Goal: Transaction & Acquisition: Book appointment/travel/reservation

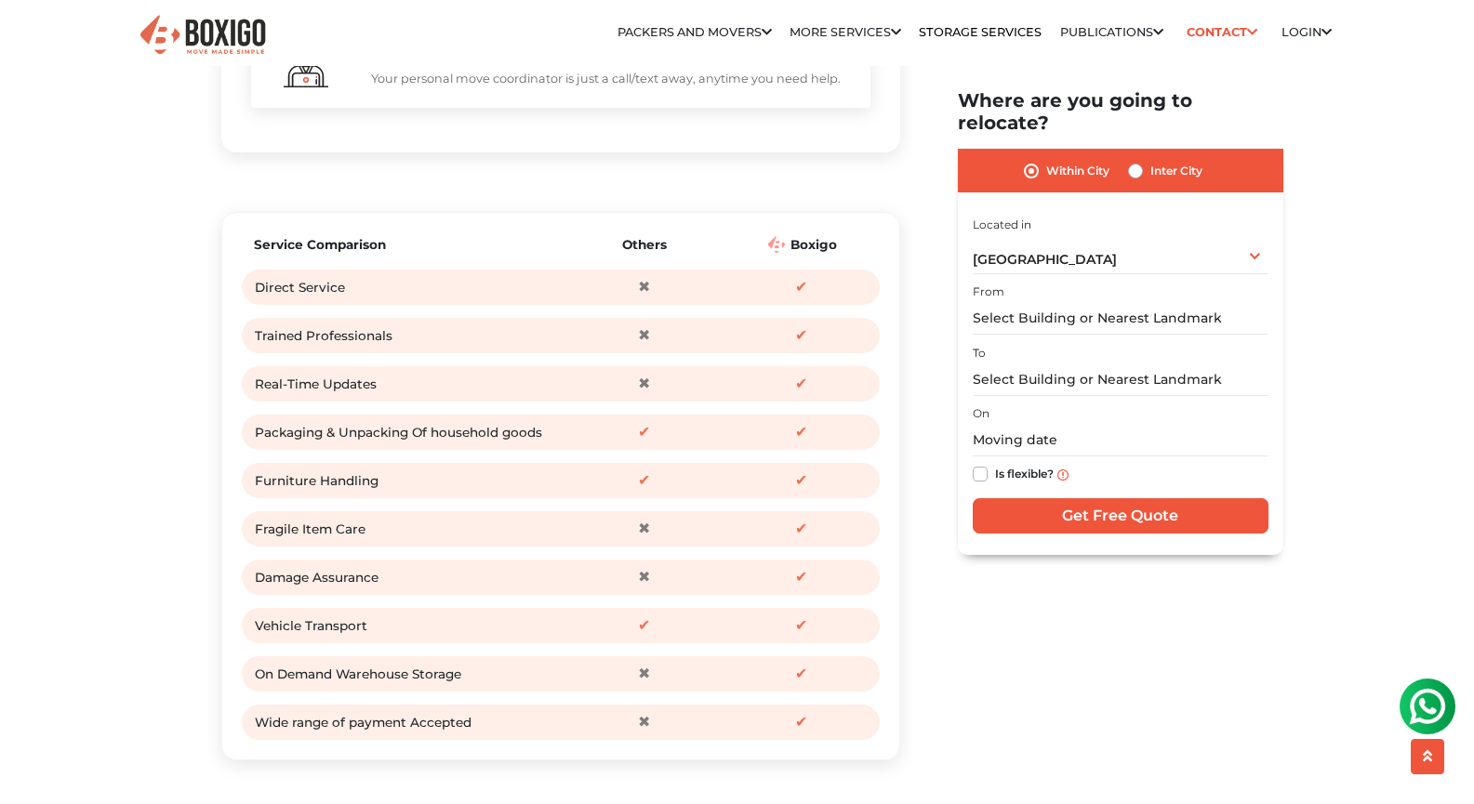
scroll to position [2221, 0]
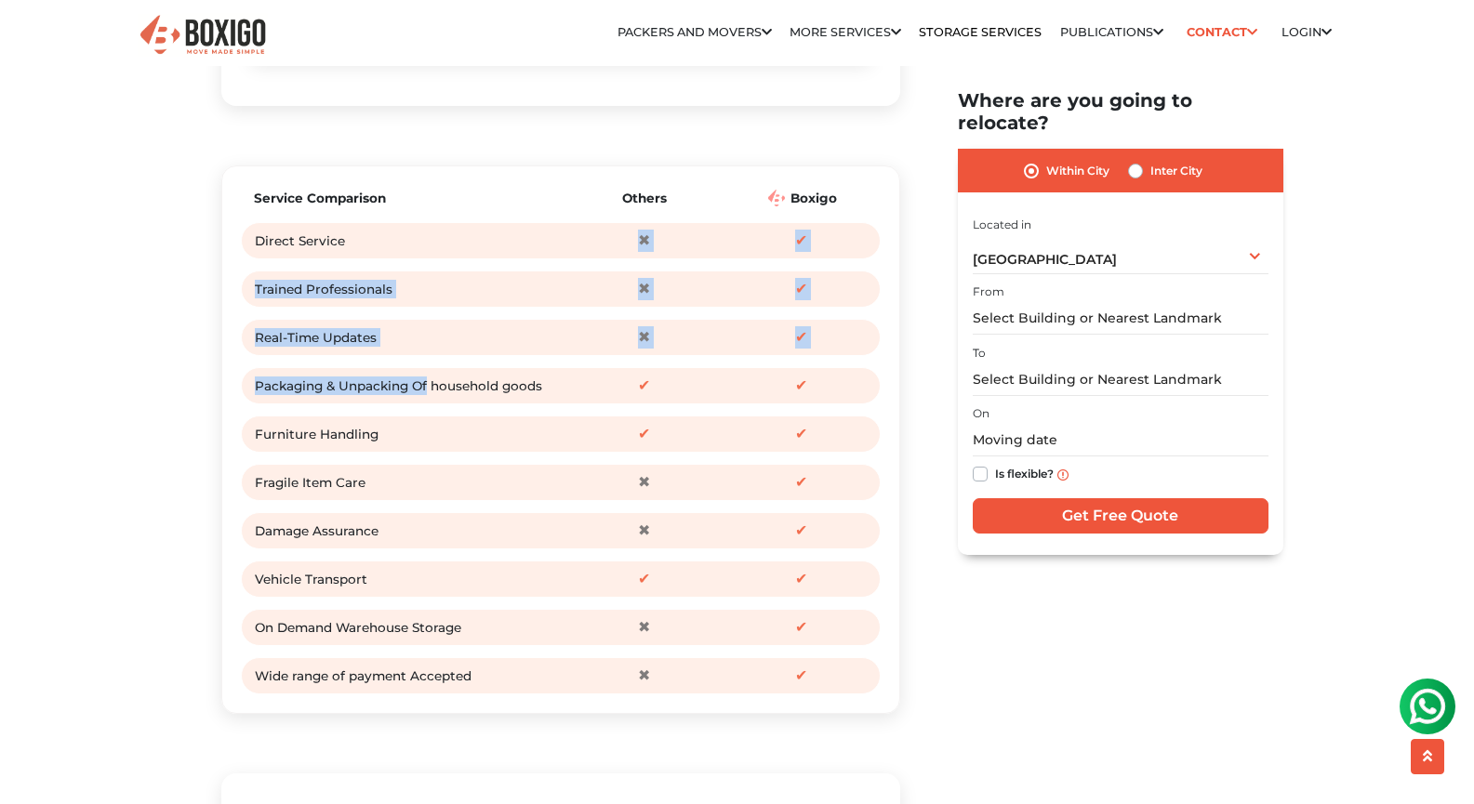
drag, startPoint x: 426, startPoint y: 435, endPoint x: 408, endPoint y: 259, distance: 177.6
click at [408, 259] on div "Service Comparison Others [GEOGRAPHIC_DATA] Direct Service ✖ ✔ Trained Professi…" at bounding box center [561, 440] width 640 height 510
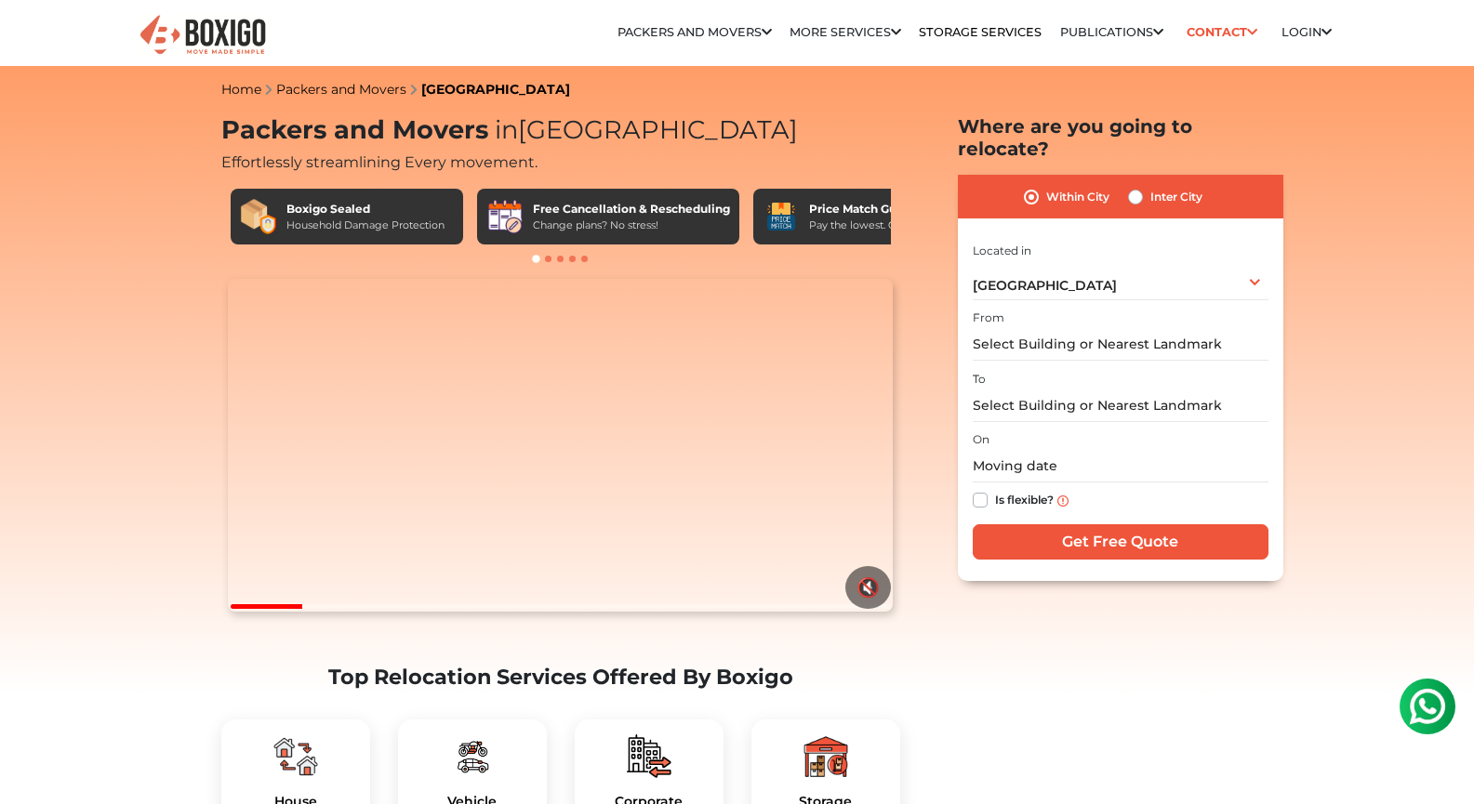
scroll to position [0, 0]
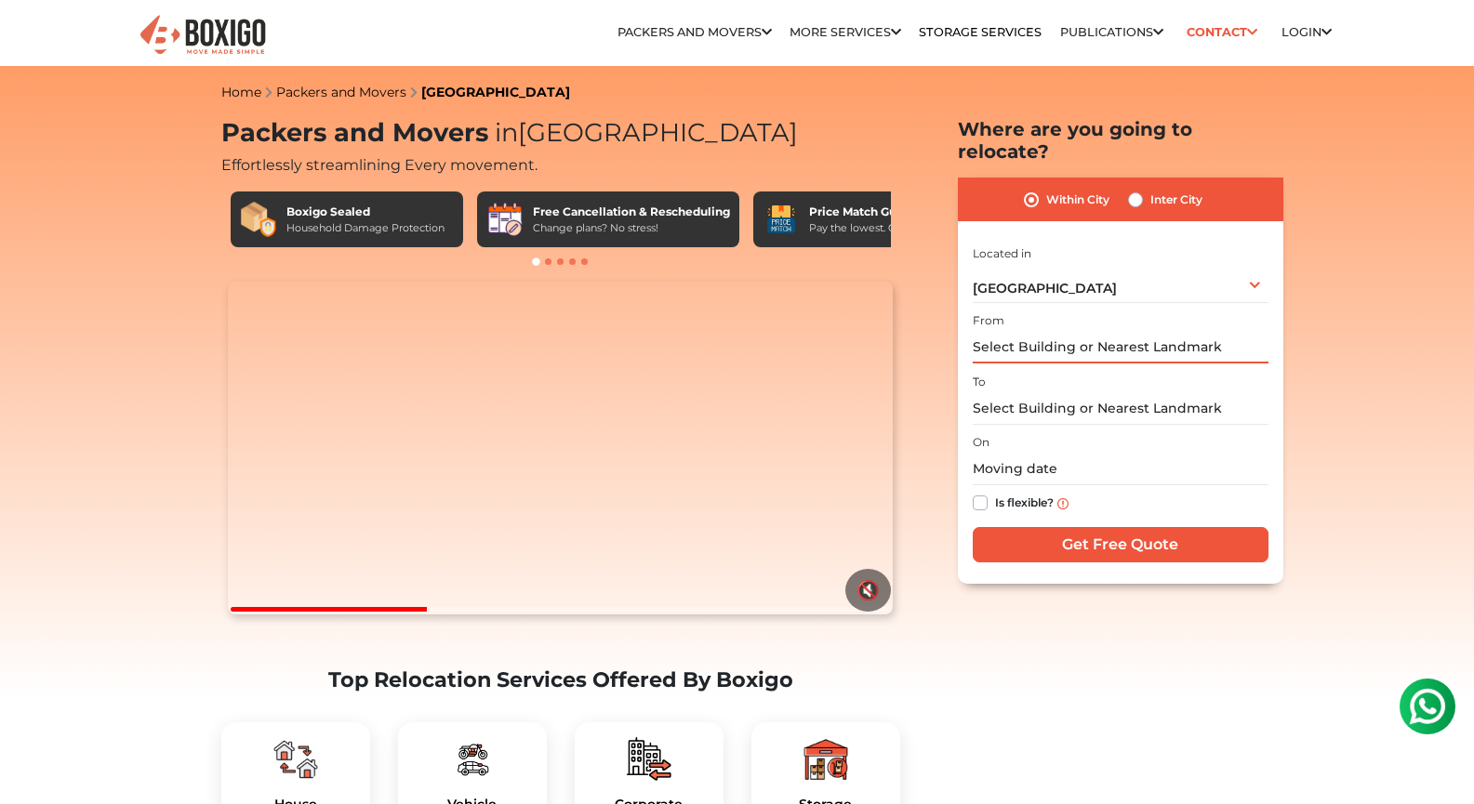
click at [1067, 331] on input "text" at bounding box center [1121, 347] width 296 height 33
click at [1055, 331] on input "text" at bounding box center [1121, 347] width 296 height 33
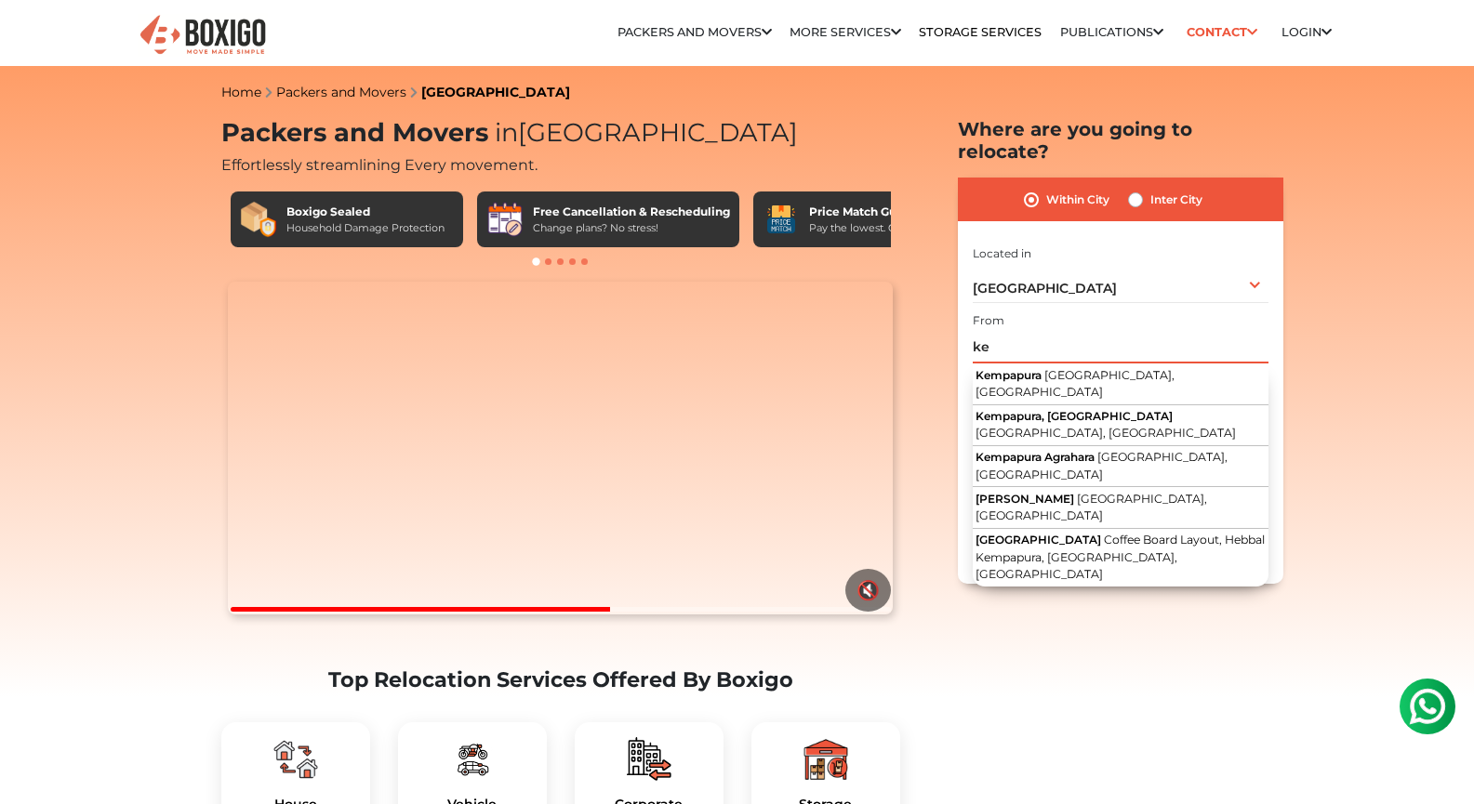
type input "k"
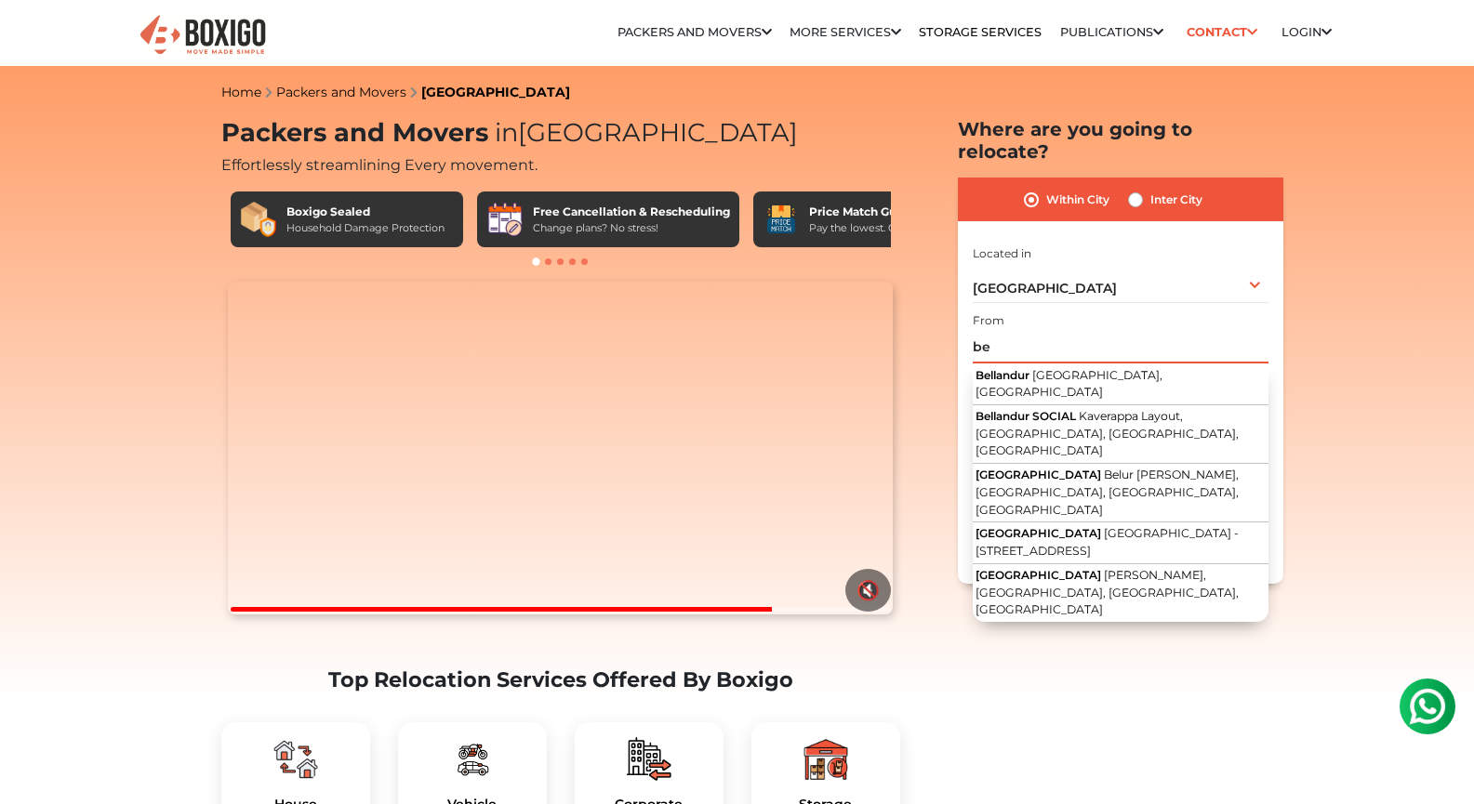
type input "b"
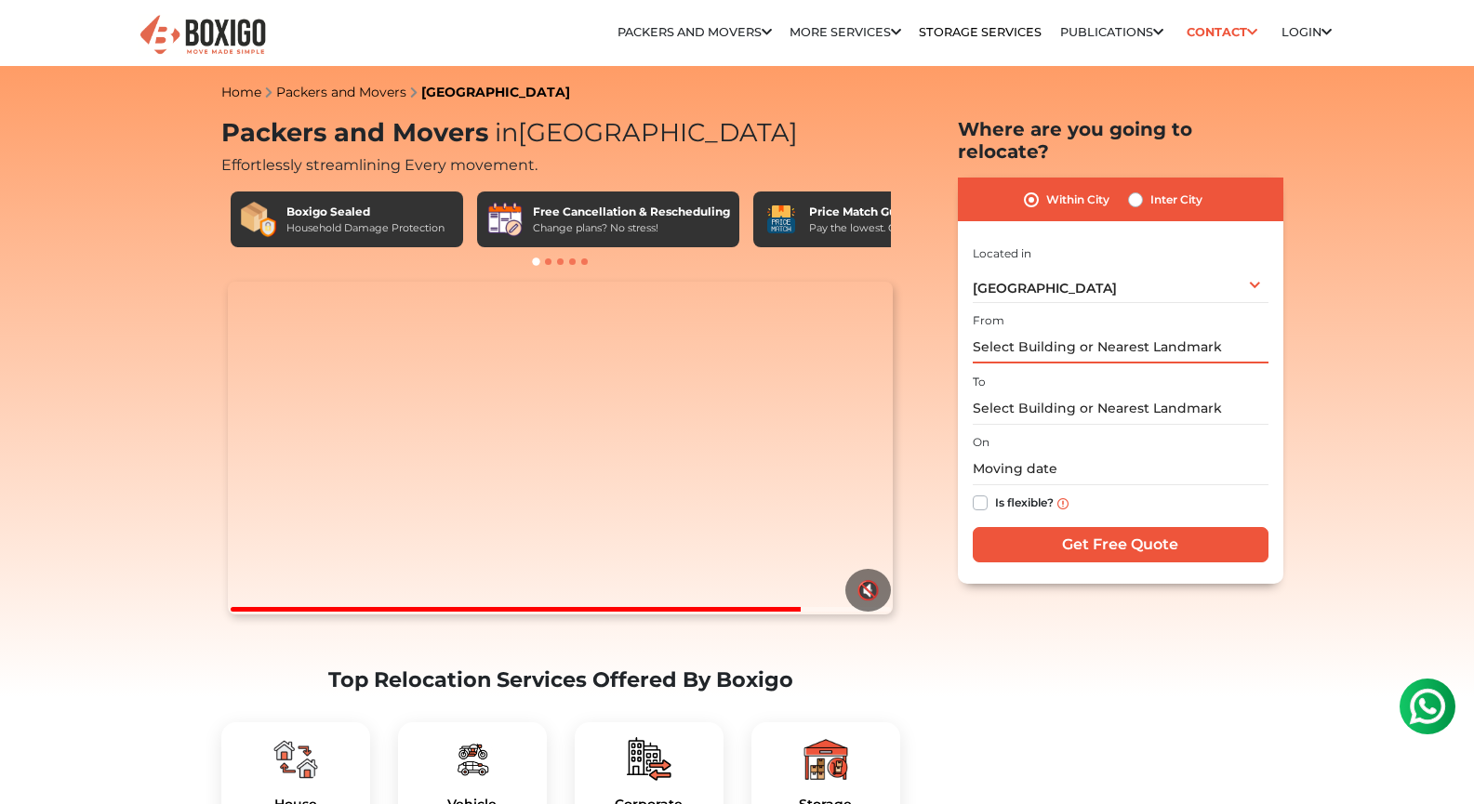
type input "y"
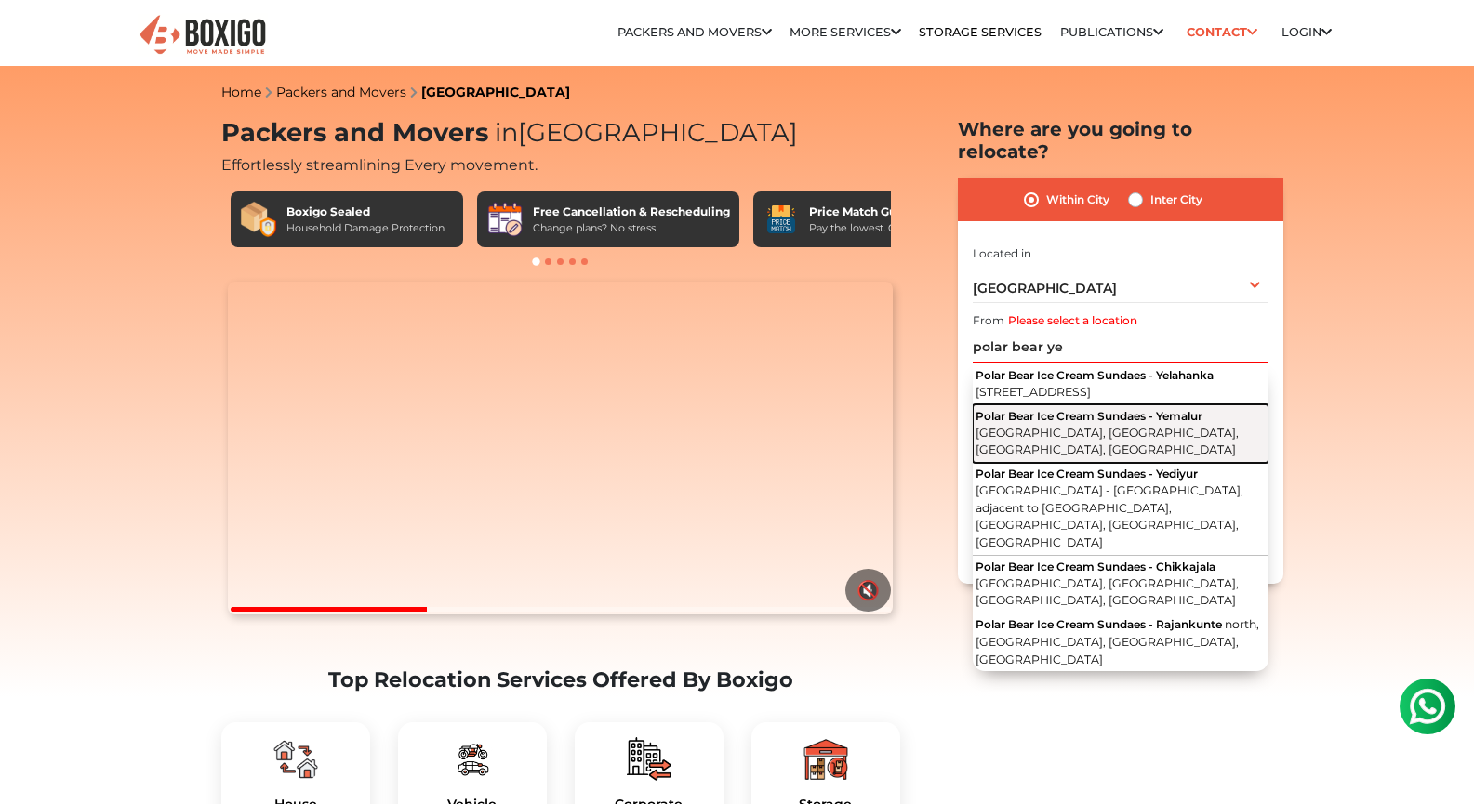
click at [1091, 417] on span "Polar Bear Ice Cream Sundaes - Yemalur" at bounding box center [1088, 416] width 227 height 14
type input "Polar Bear Ice Cream Sundaes - Yemalur, [GEOGRAPHIC_DATA], [GEOGRAPHIC_DATA], […"
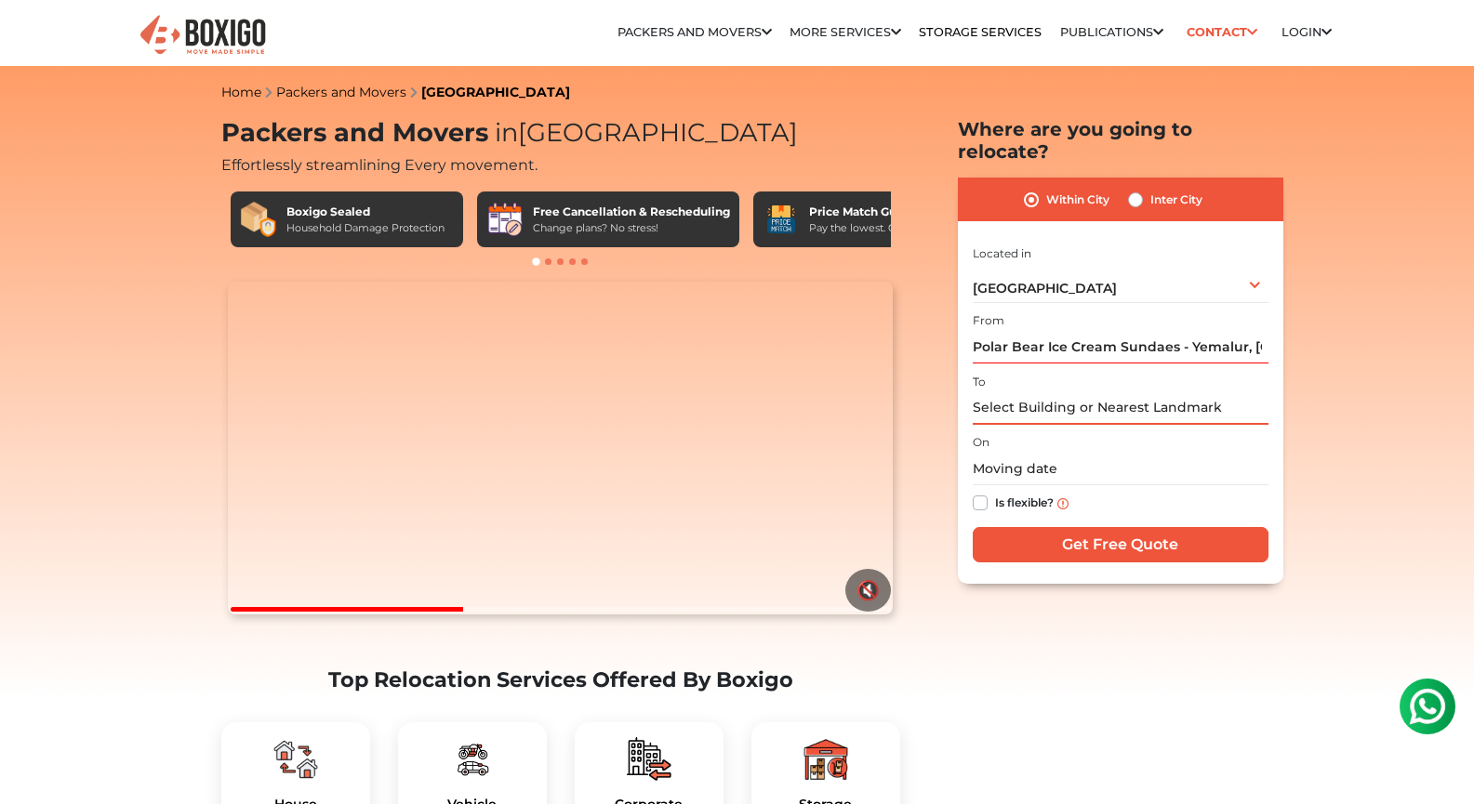
click at [1135, 393] on input "text" at bounding box center [1121, 408] width 296 height 33
click at [1126, 394] on input "text" at bounding box center [1121, 408] width 296 height 33
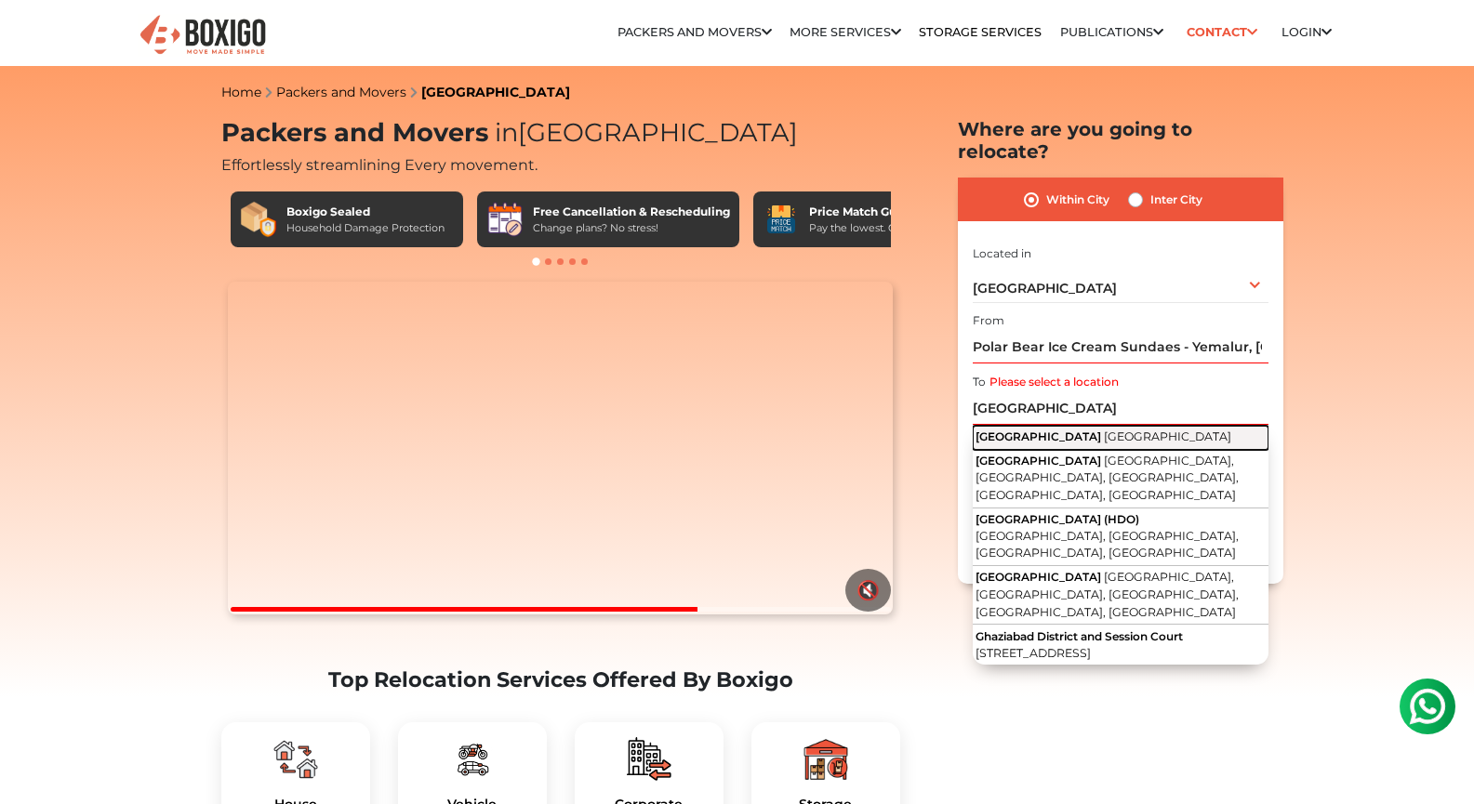
click at [1118, 426] on button "[GEOGRAPHIC_DATA] [GEOGRAPHIC_DATA]" at bounding box center [1121, 438] width 296 height 24
type input "[GEOGRAPHIC_DATA], [GEOGRAPHIC_DATA]"
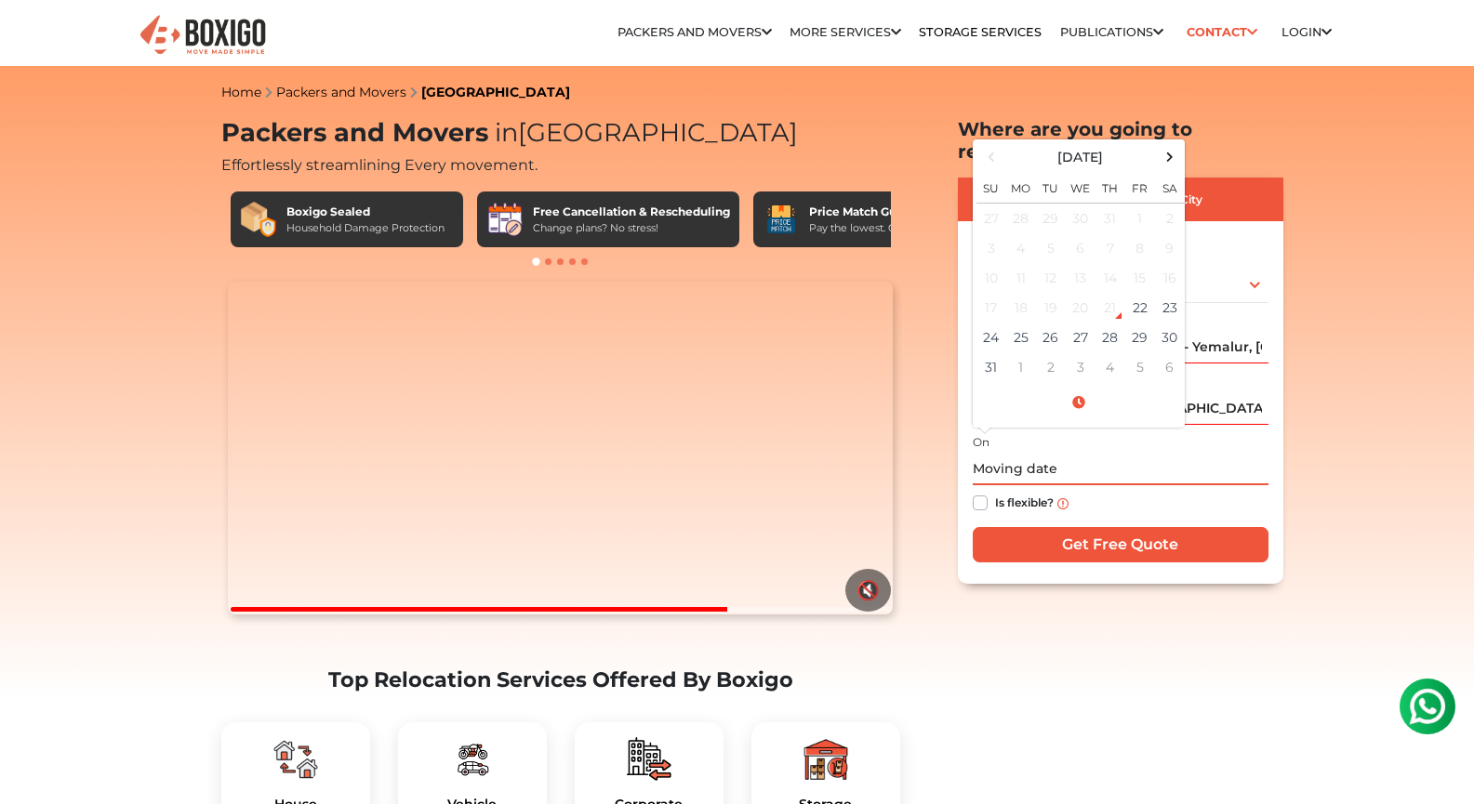
click at [1093, 453] on input "text" at bounding box center [1121, 469] width 296 height 33
click at [1163, 323] on td "30" at bounding box center [1170, 338] width 30 height 30
click at [1071, 387] on span at bounding box center [1078, 403] width 205 height 33
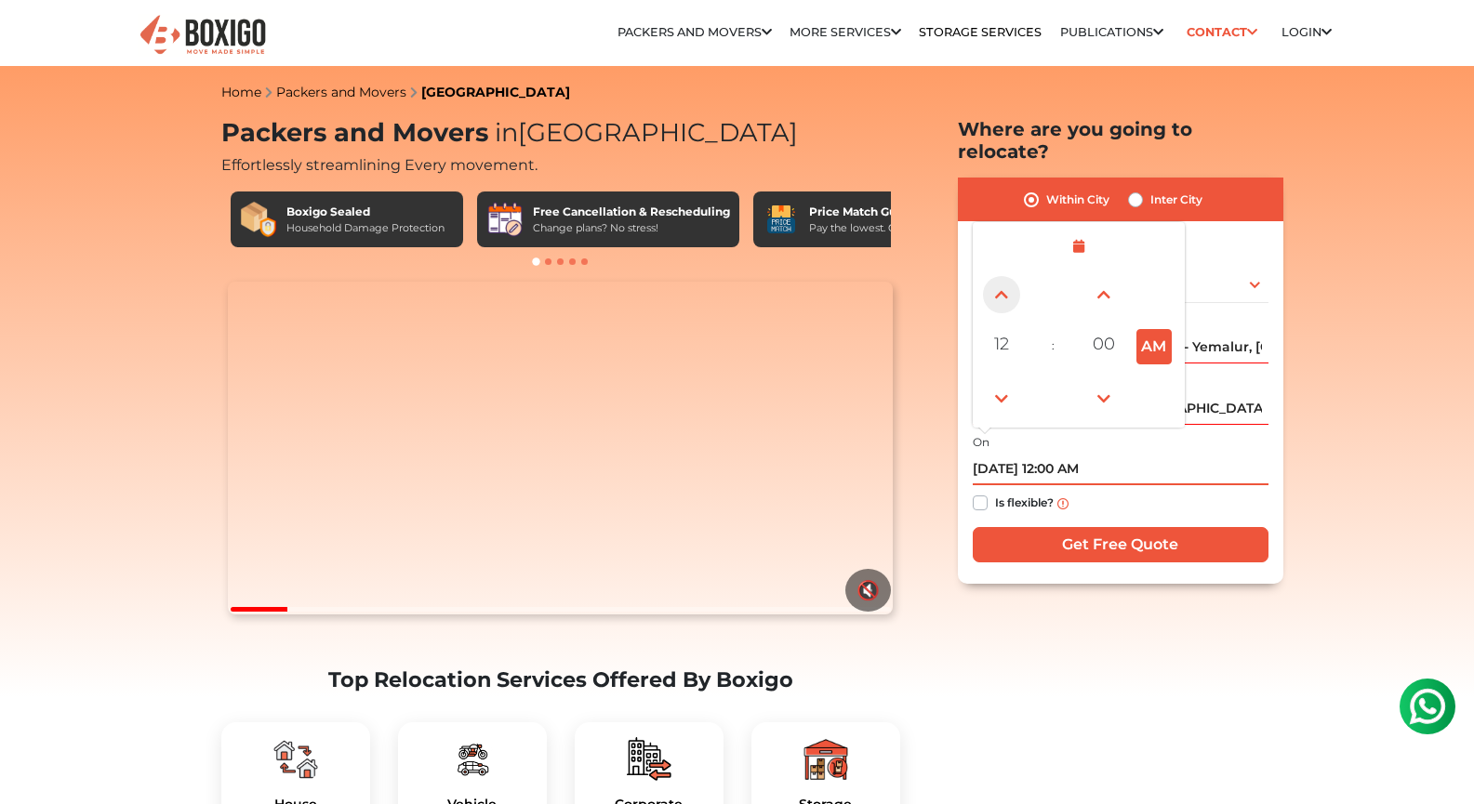
click at [994, 276] on span at bounding box center [1001, 294] width 37 height 37
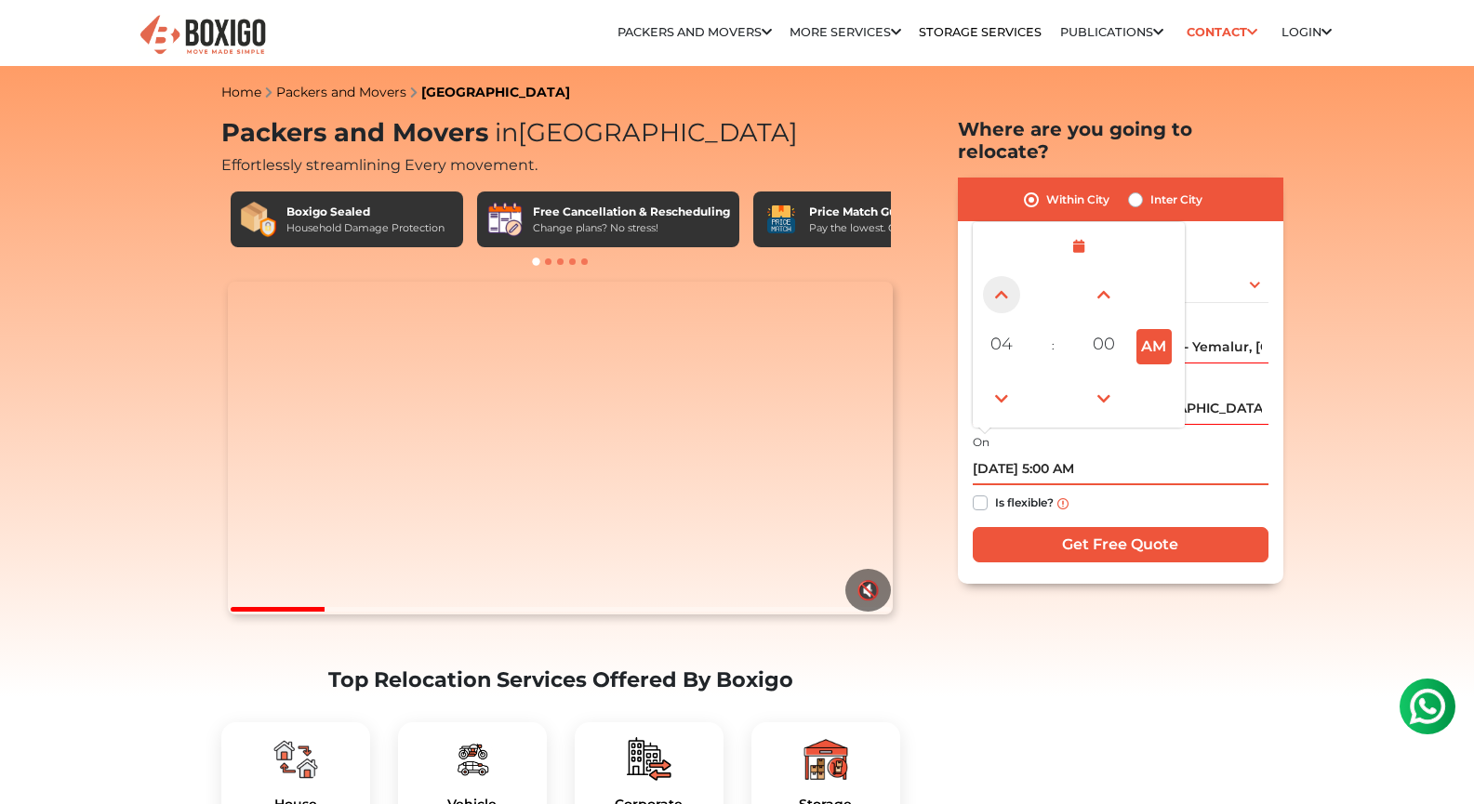
click at [994, 276] on span at bounding box center [1001, 294] width 37 height 37
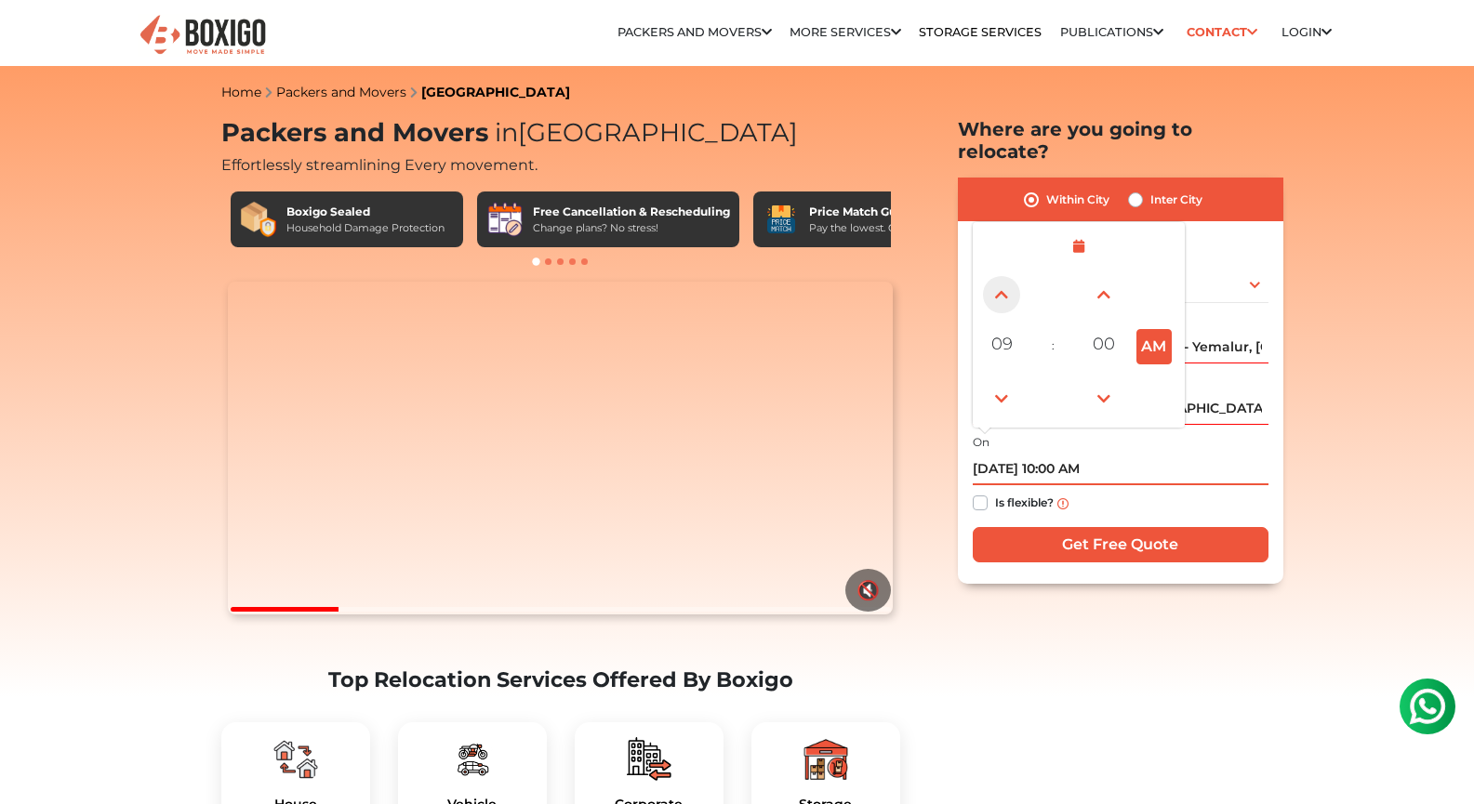
click at [994, 276] on span at bounding box center [1001, 294] width 37 height 37
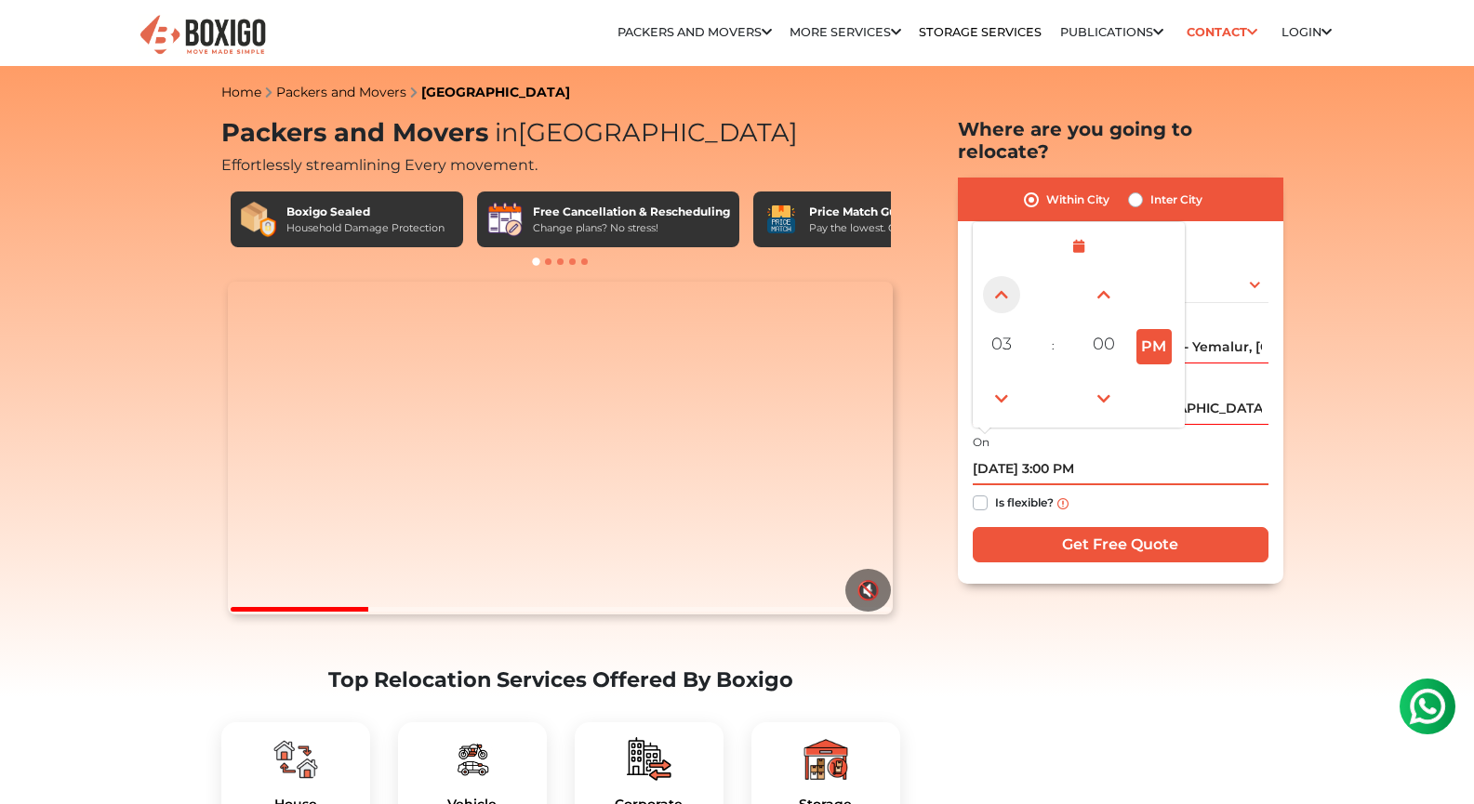
click at [994, 276] on span at bounding box center [1001, 294] width 37 height 37
click at [1002, 383] on span at bounding box center [1001, 398] width 37 height 37
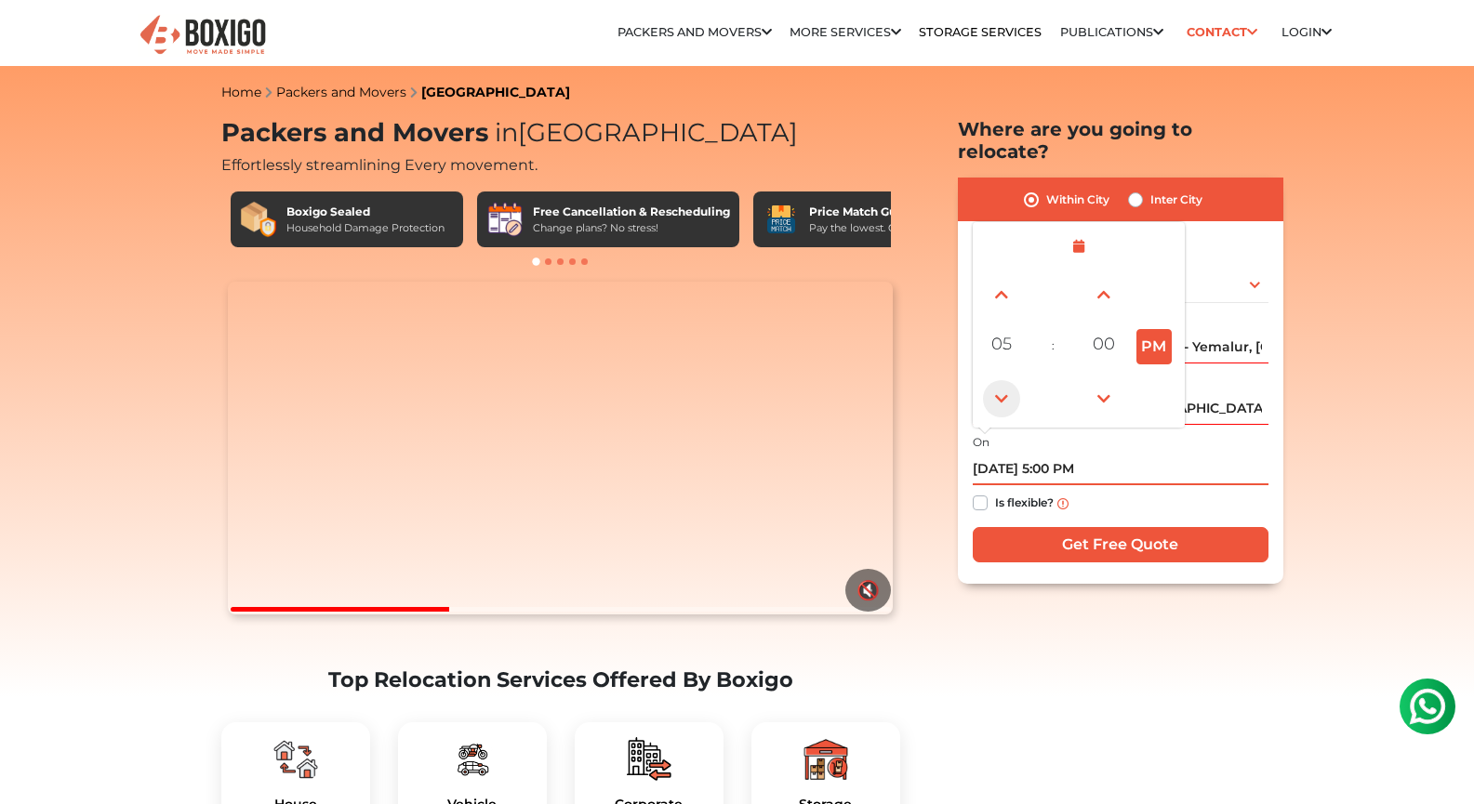
type input "[DATE] 4:00 PM"
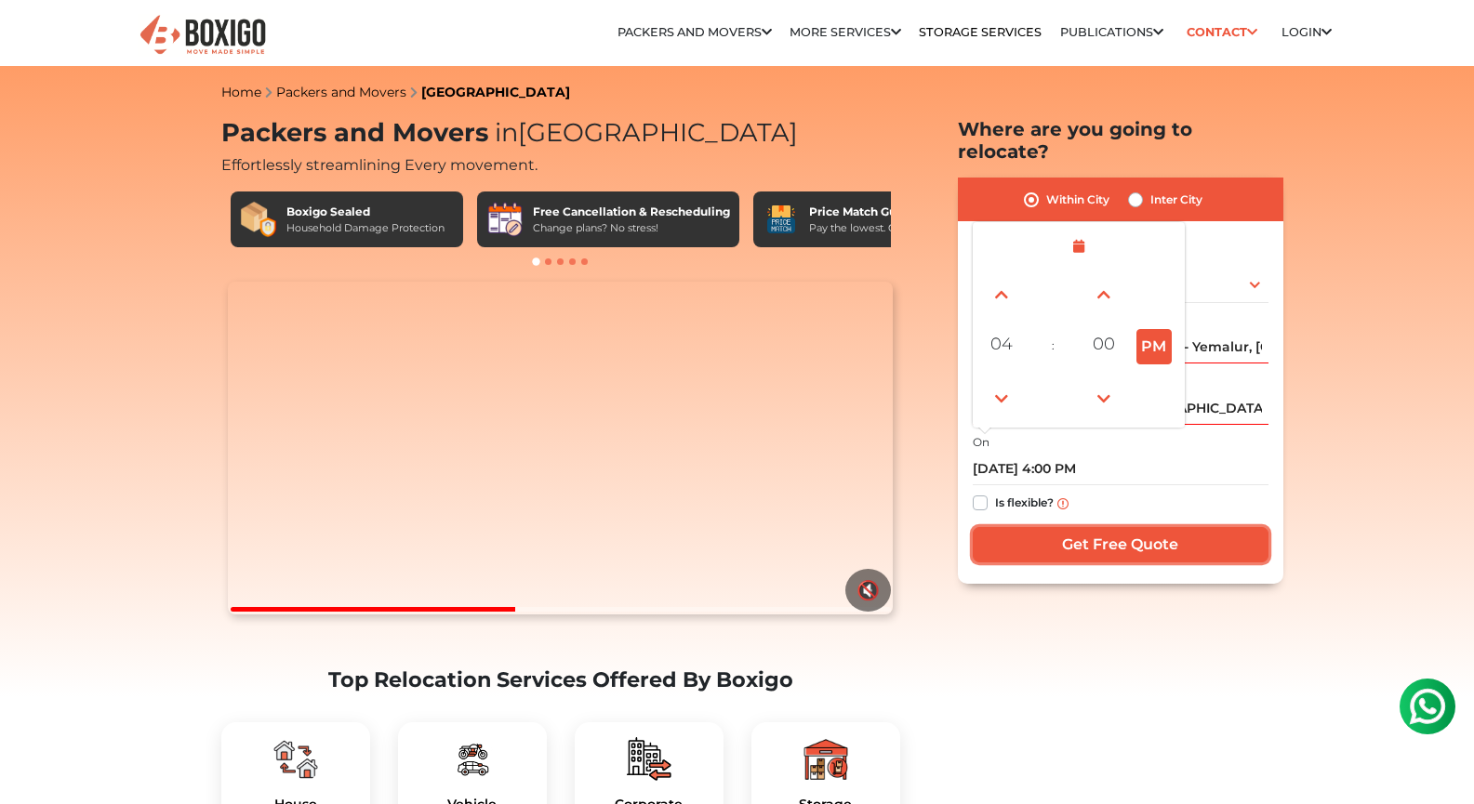
click at [1068, 527] on input "Get Free Quote" at bounding box center [1121, 544] width 296 height 35
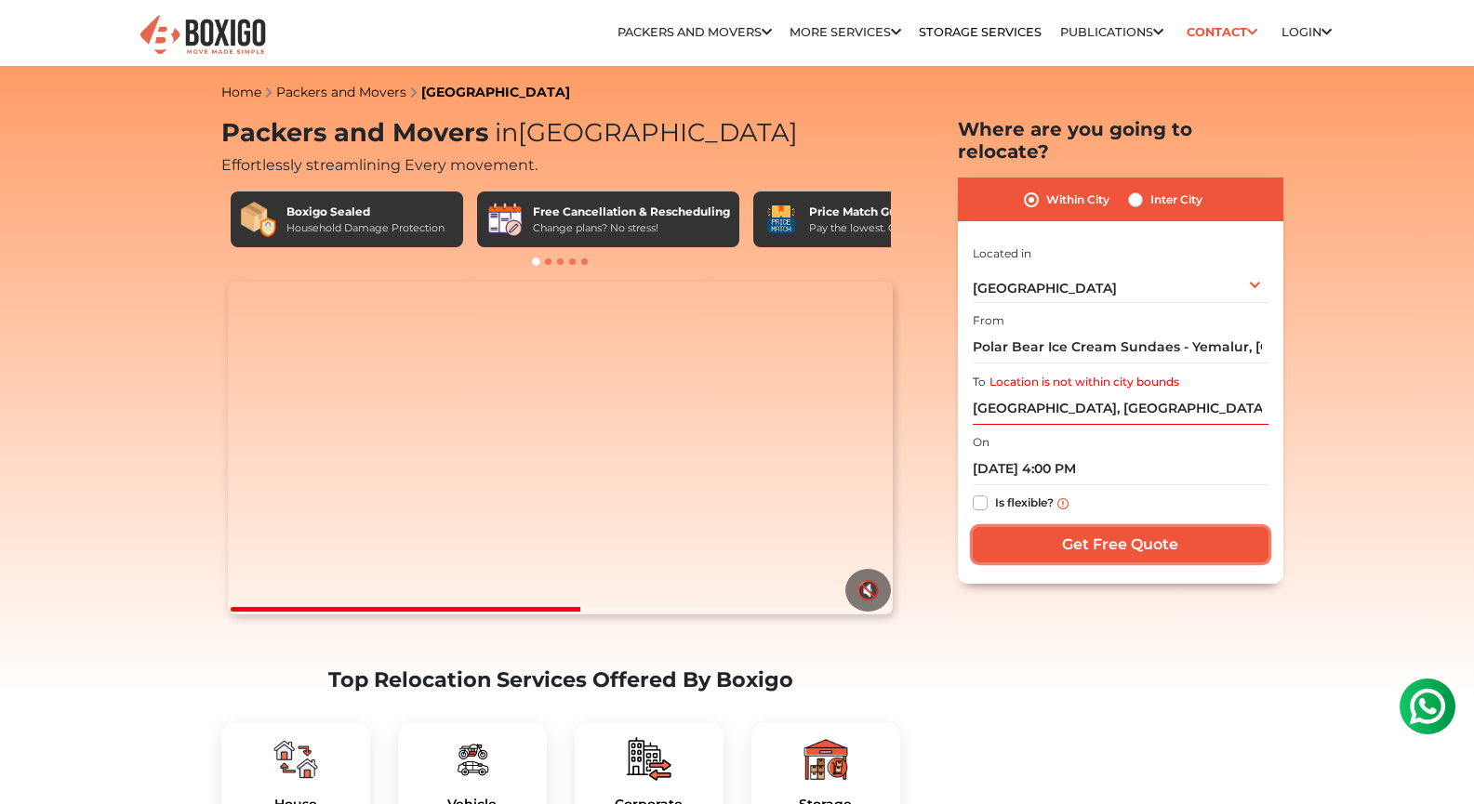
click at [1097, 527] on input "Get Free Quote" at bounding box center [1121, 544] width 296 height 35
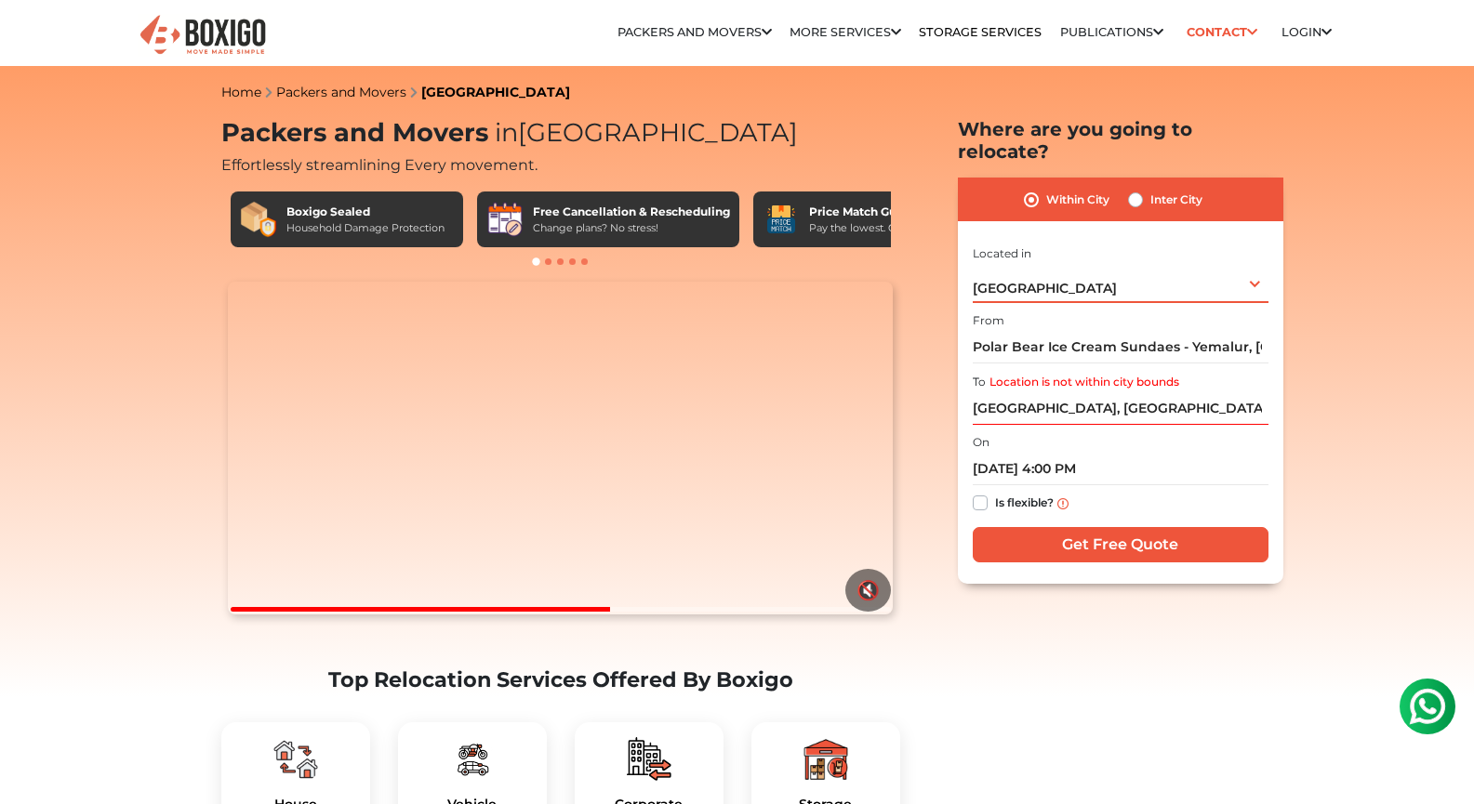
click at [1078, 272] on div "[GEOGRAPHIC_DATA] Select City [GEOGRAPHIC_DATA] [GEOGRAPHIC_DATA] [GEOGRAPHIC_D…" at bounding box center [1121, 283] width 296 height 39
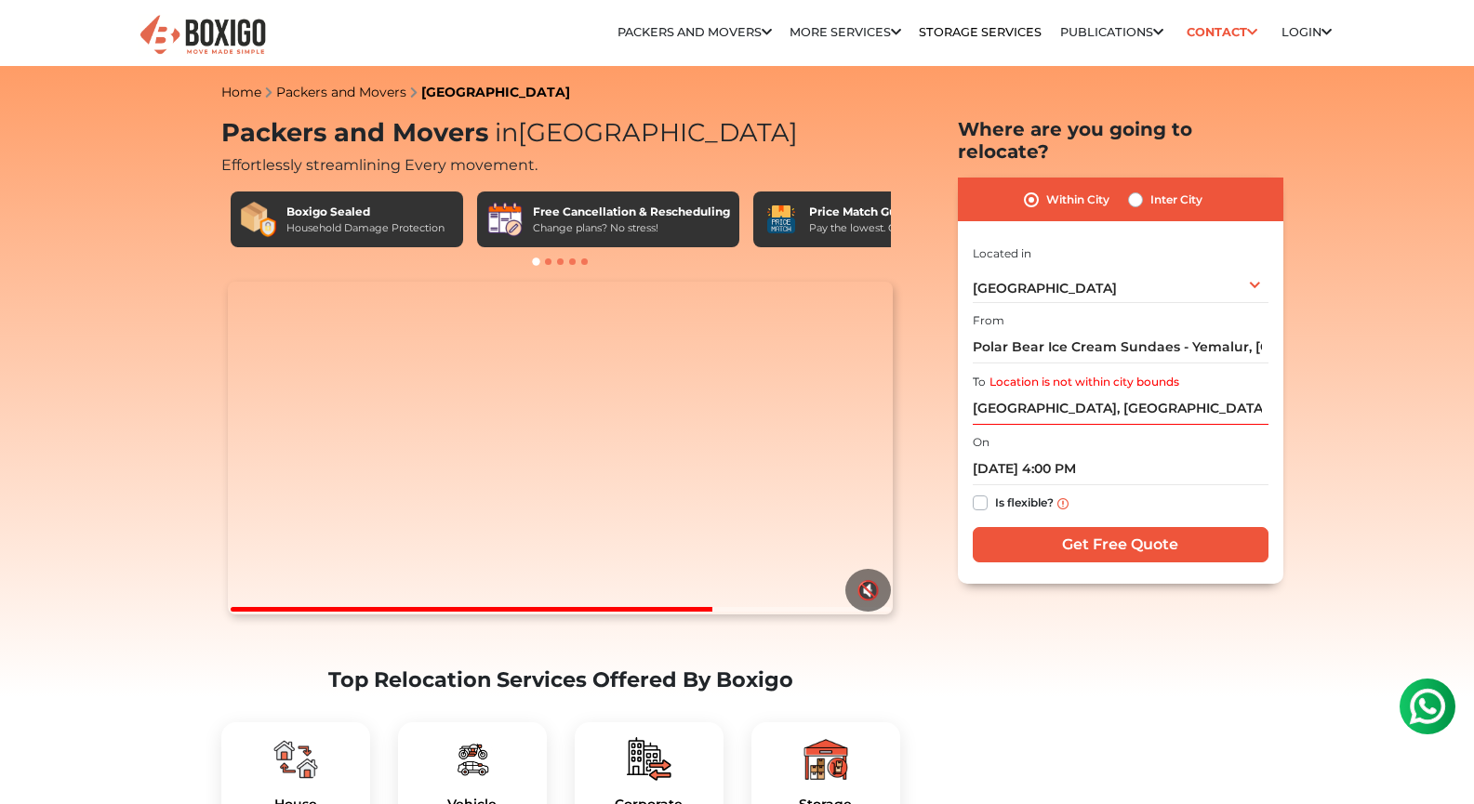
click at [1150, 189] on label "Inter City" at bounding box center [1176, 200] width 52 height 22
click at [1130, 189] on input "Inter City" at bounding box center [1135, 198] width 15 height 19
radio input "true"
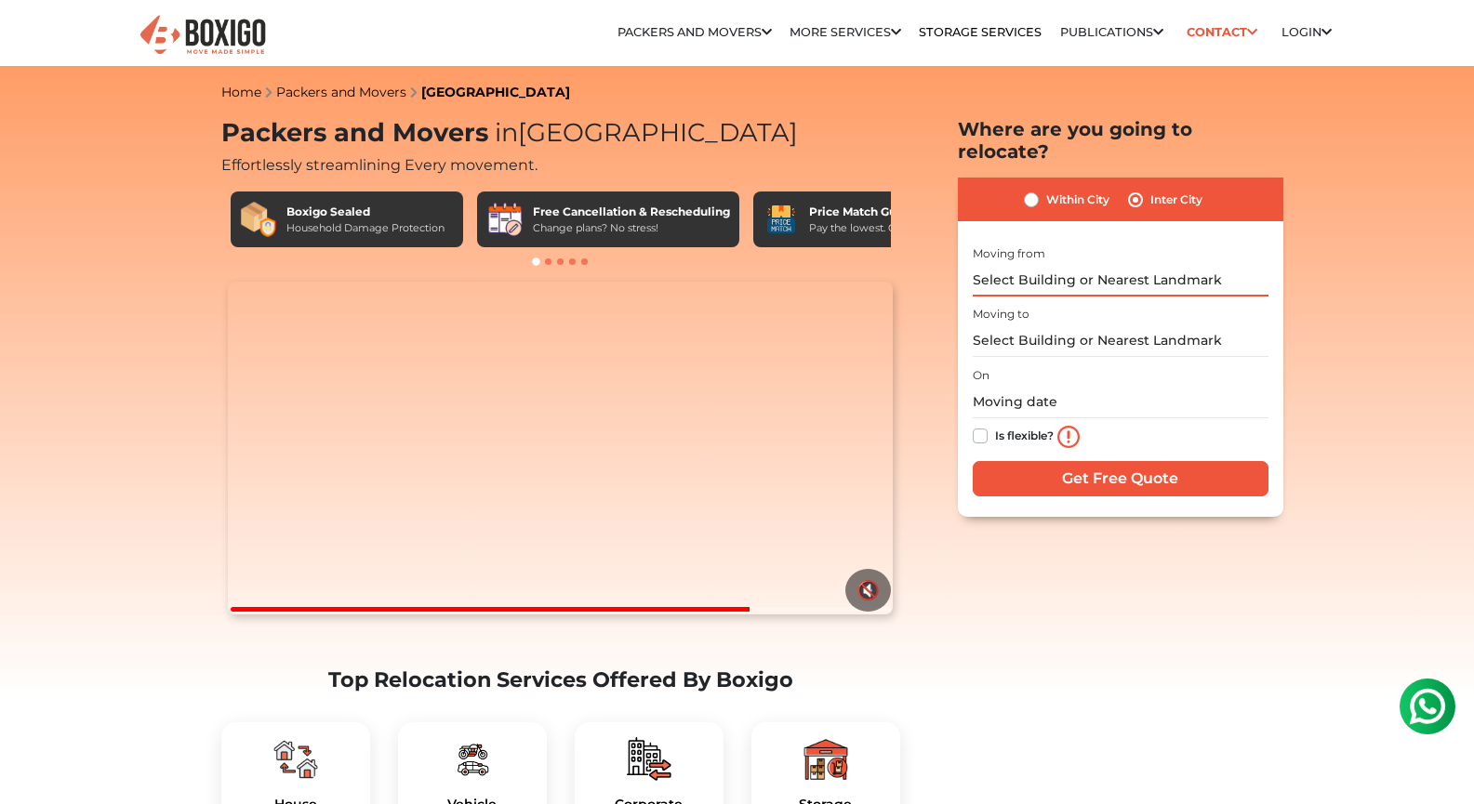
click at [1079, 264] on input "text" at bounding box center [1121, 280] width 296 height 33
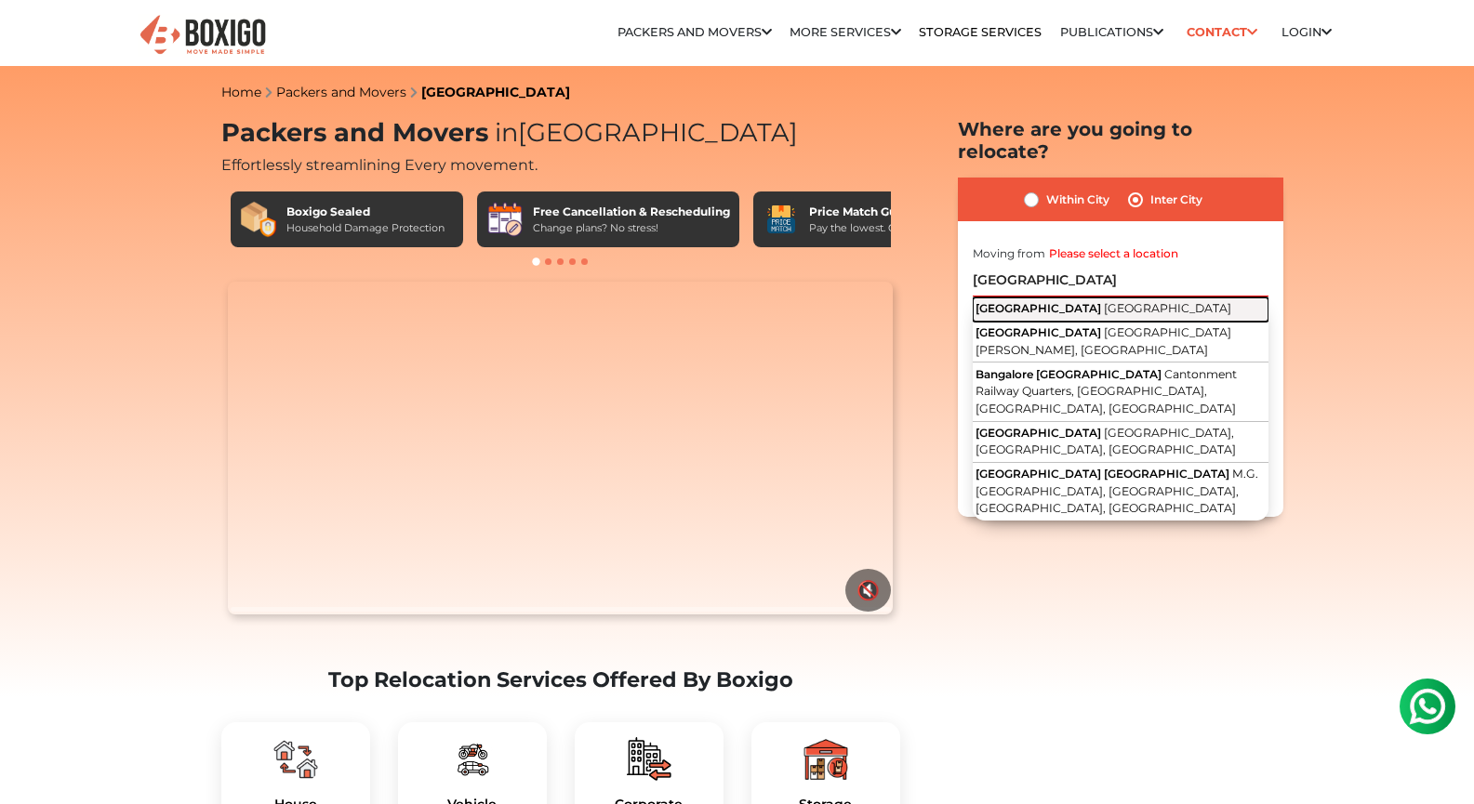
click at [1104, 301] on span "[GEOGRAPHIC_DATA]" at bounding box center [1167, 308] width 127 height 14
type input "[GEOGRAPHIC_DATA], [GEOGRAPHIC_DATA]"
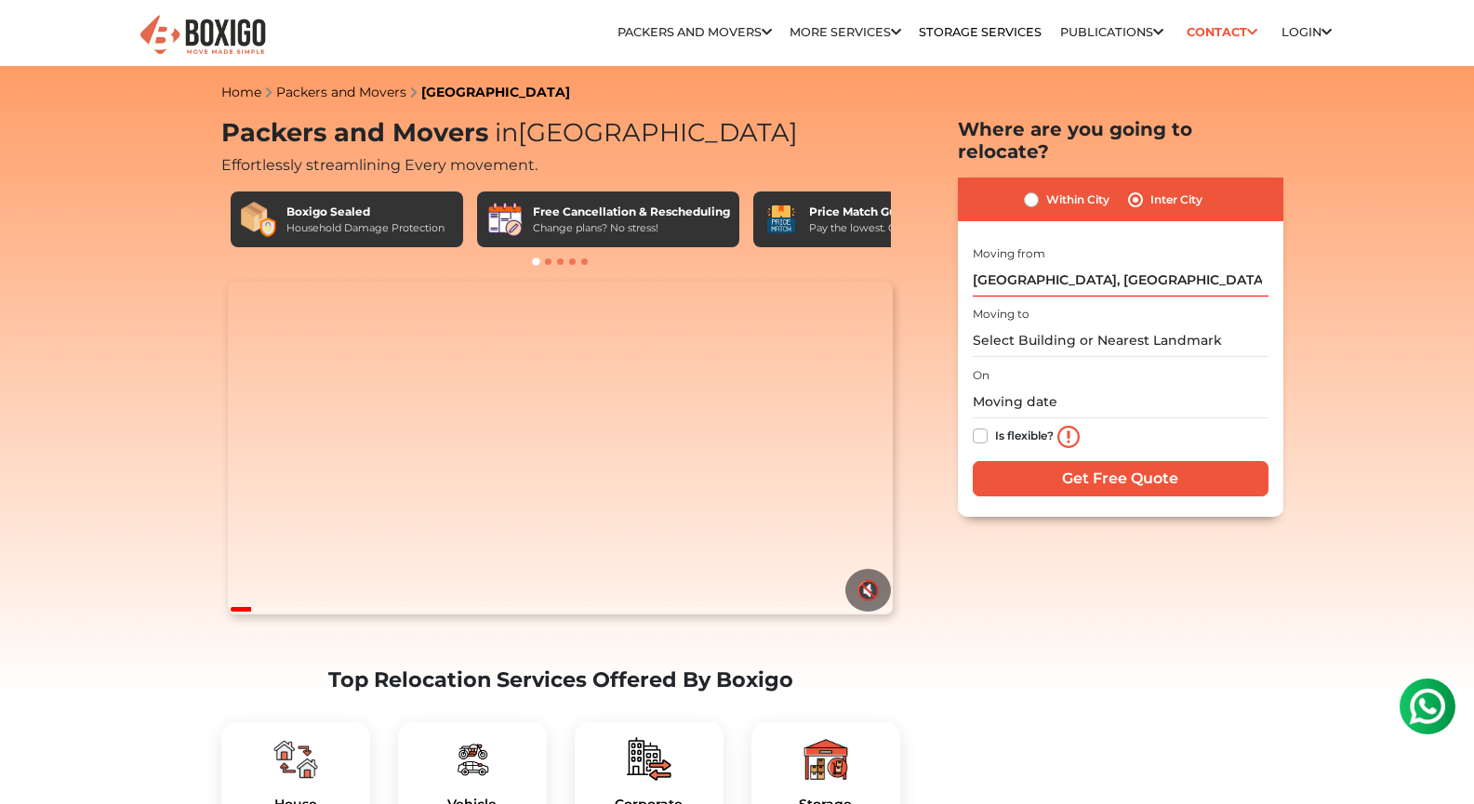
click at [1041, 364] on div "On Is flexible?" at bounding box center [1121, 410] width 296 height 92
click at [1034, 331] on input "text" at bounding box center [1121, 341] width 296 height 33
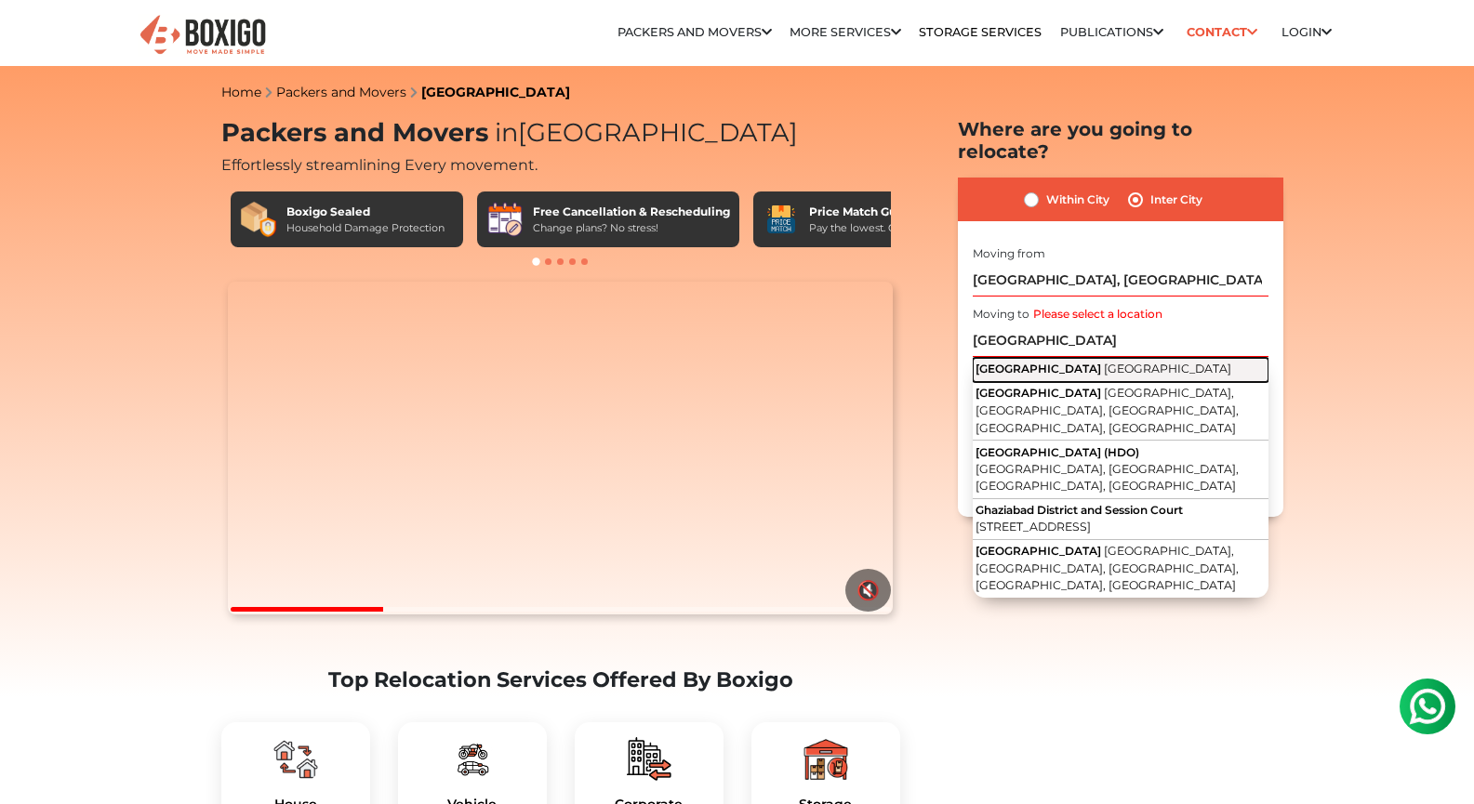
click at [1104, 362] on span "[GEOGRAPHIC_DATA]" at bounding box center [1167, 369] width 127 height 14
type input "[GEOGRAPHIC_DATA], [GEOGRAPHIC_DATA]"
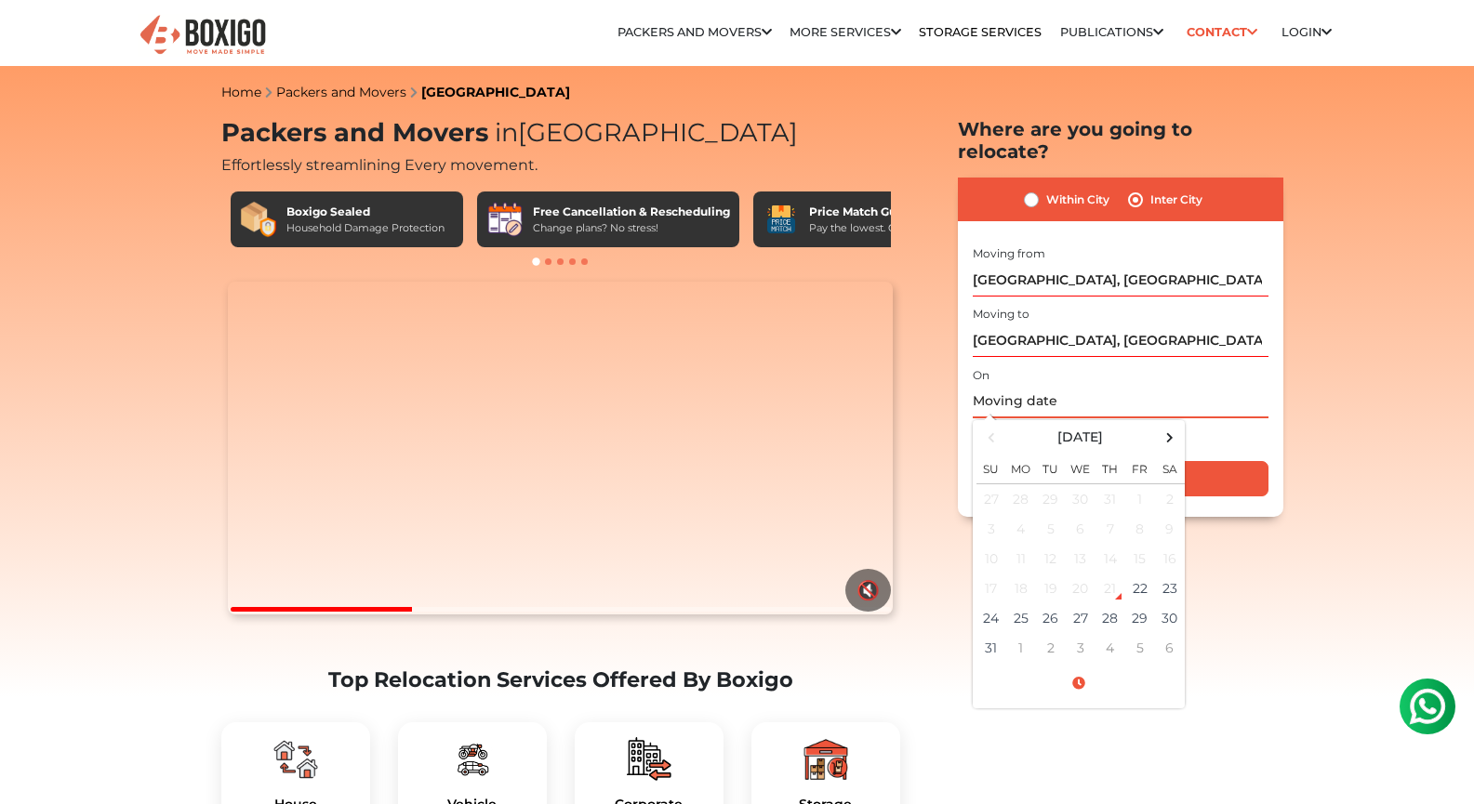
click at [1061, 387] on input "text" at bounding box center [1121, 402] width 296 height 33
click at [1164, 603] on td "30" at bounding box center [1170, 618] width 30 height 30
click at [1082, 668] on span at bounding box center [1078, 684] width 205 height 33
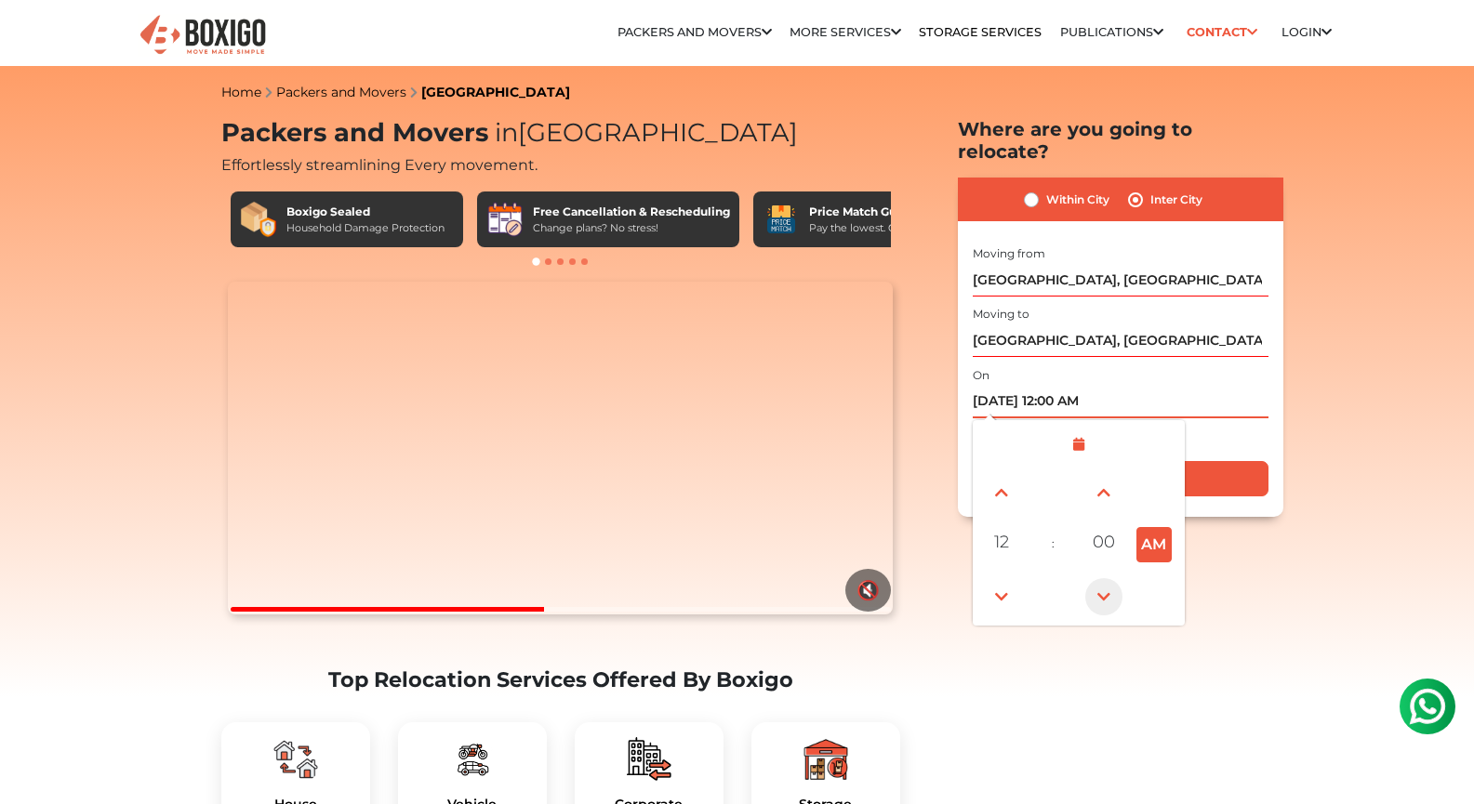
click at [1118, 578] on span at bounding box center [1103, 596] width 37 height 37
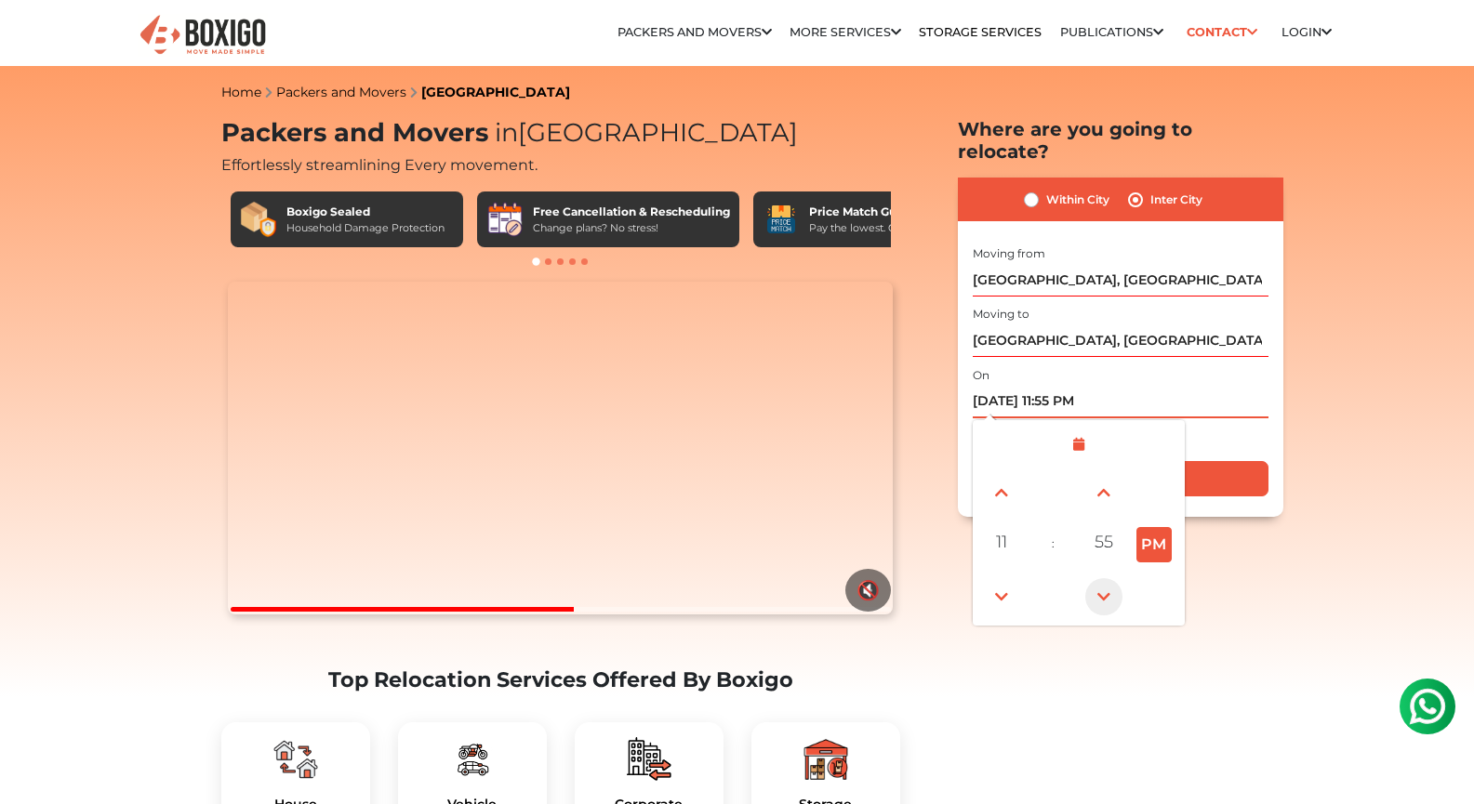
click at [1118, 578] on span at bounding box center [1103, 596] width 37 height 37
click at [1014, 478] on span at bounding box center [1001, 492] width 37 height 37
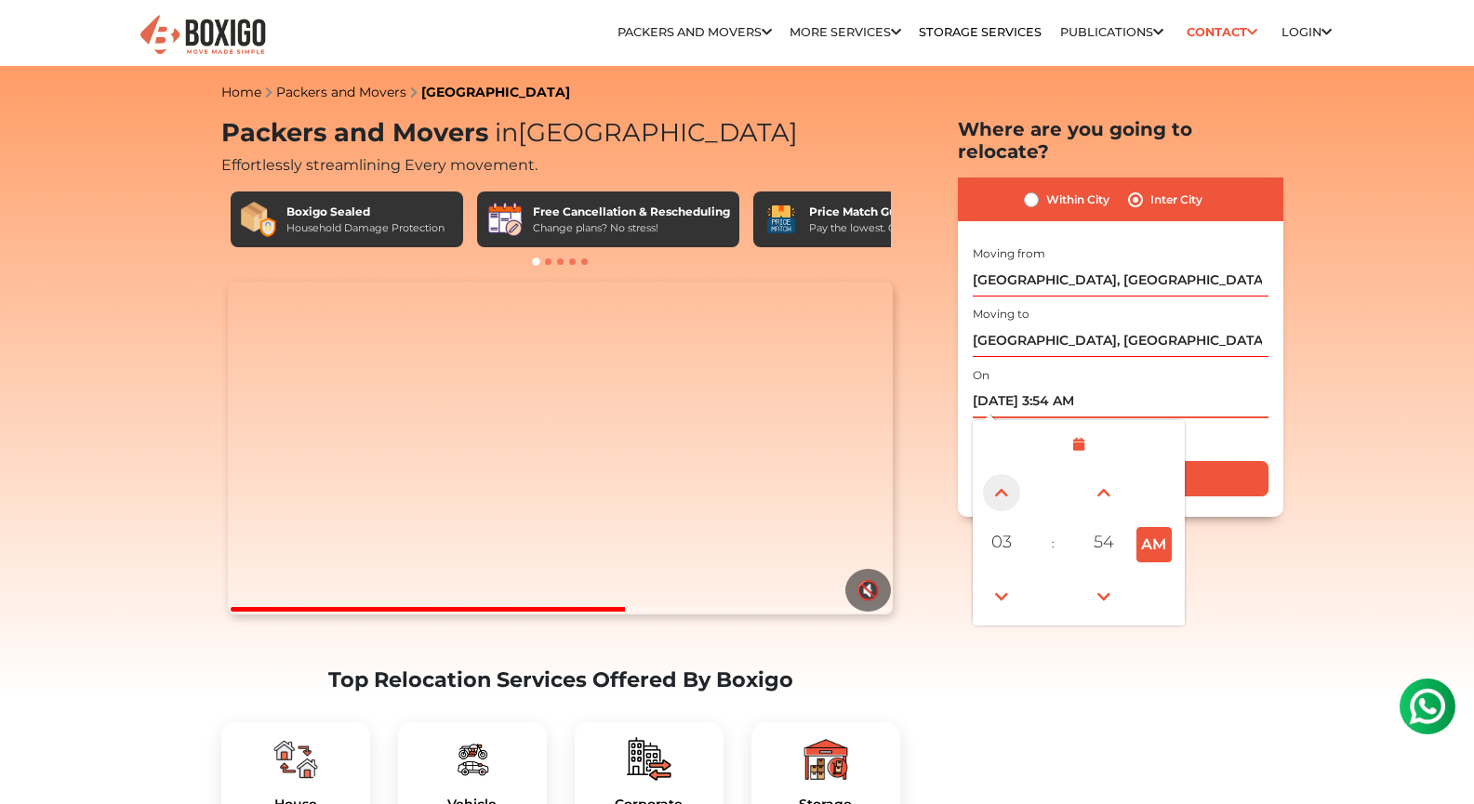
click at [1014, 478] on span at bounding box center [1001, 492] width 37 height 37
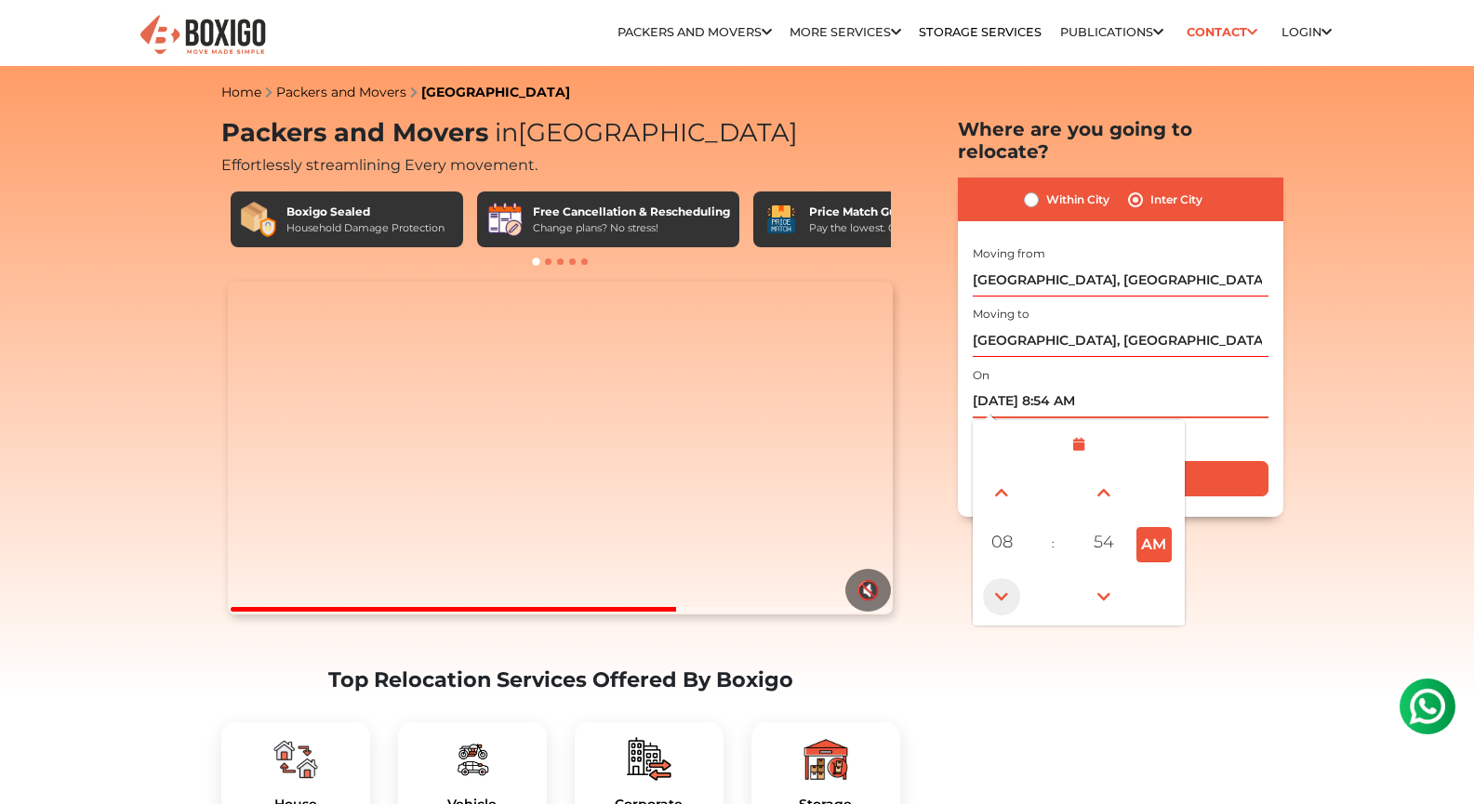
click at [993, 578] on span at bounding box center [1001, 596] width 37 height 37
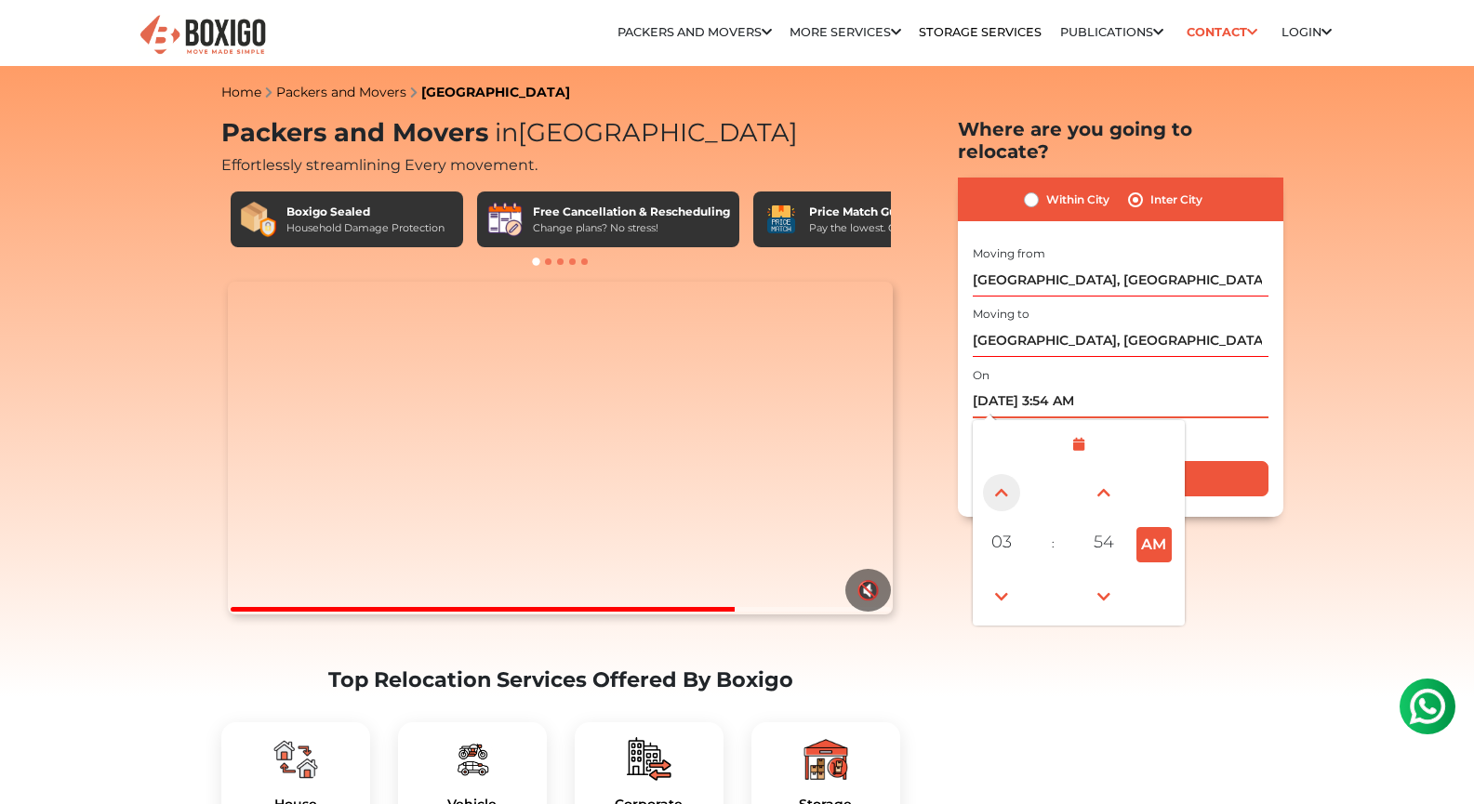
click at [1006, 474] on span at bounding box center [1001, 492] width 37 height 37
click at [1101, 578] on span at bounding box center [1103, 596] width 37 height 37
click at [1093, 474] on span at bounding box center [1103, 492] width 37 height 37
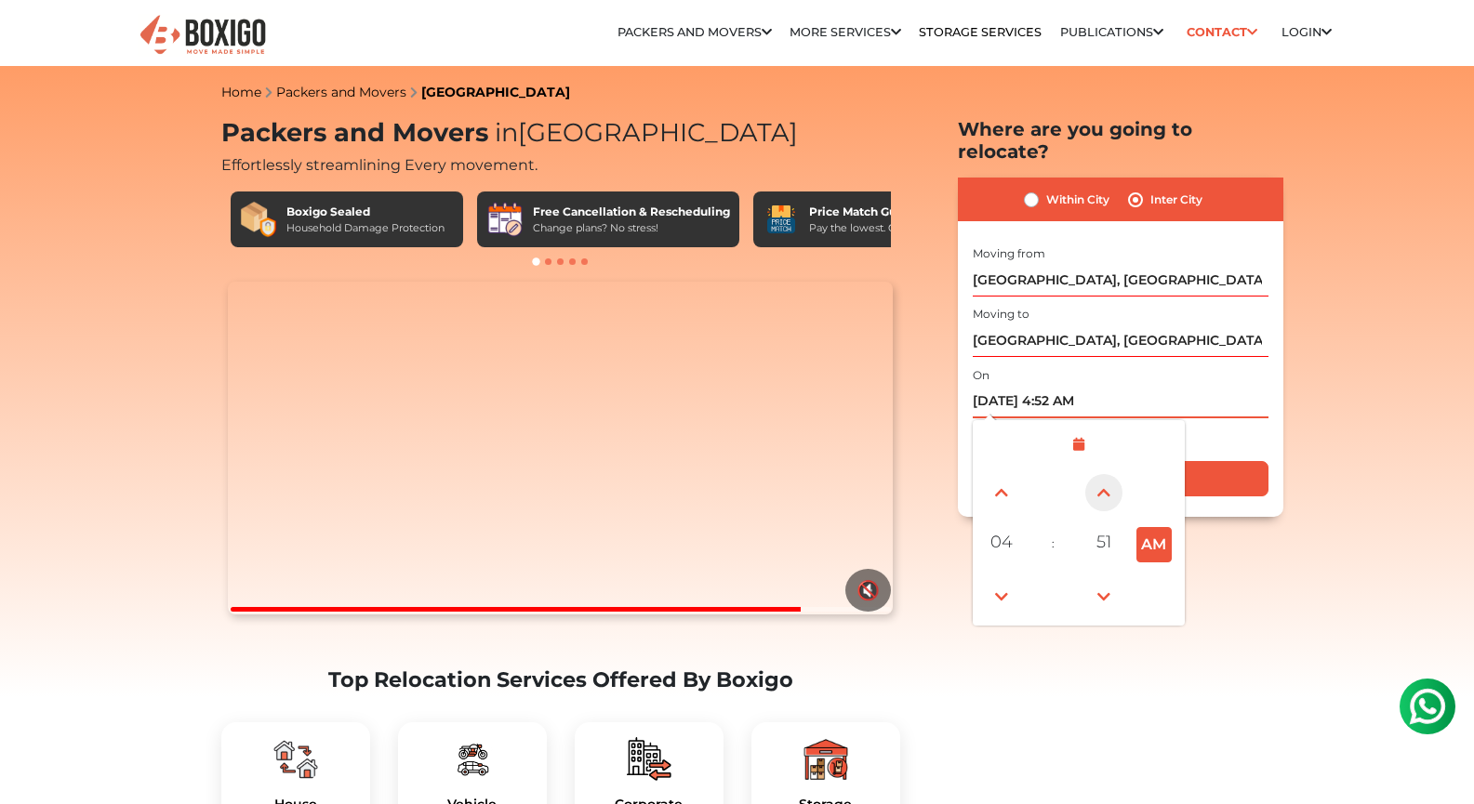
click at [1093, 474] on span at bounding box center [1103, 492] width 37 height 37
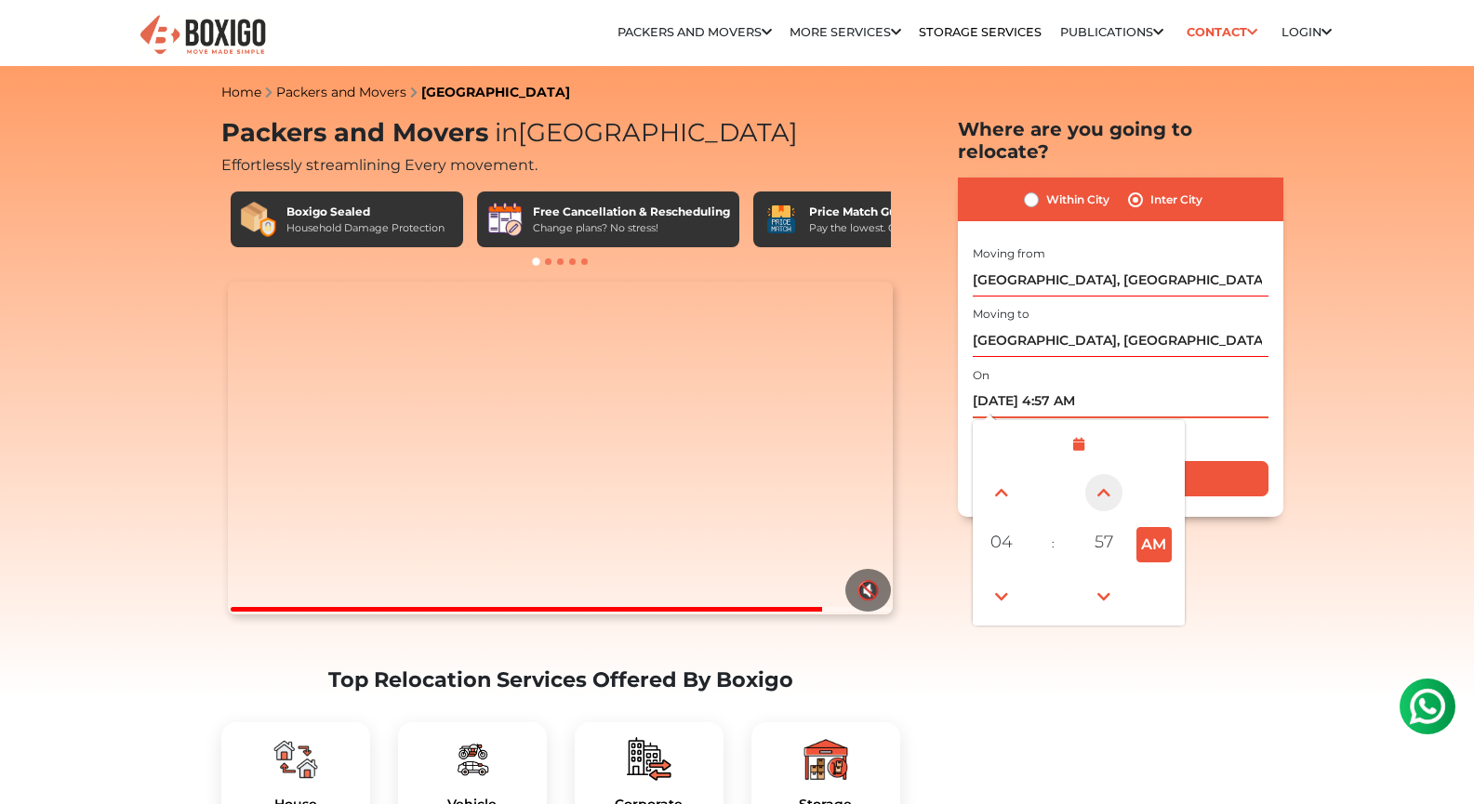
click at [1093, 474] on span at bounding box center [1103, 492] width 37 height 37
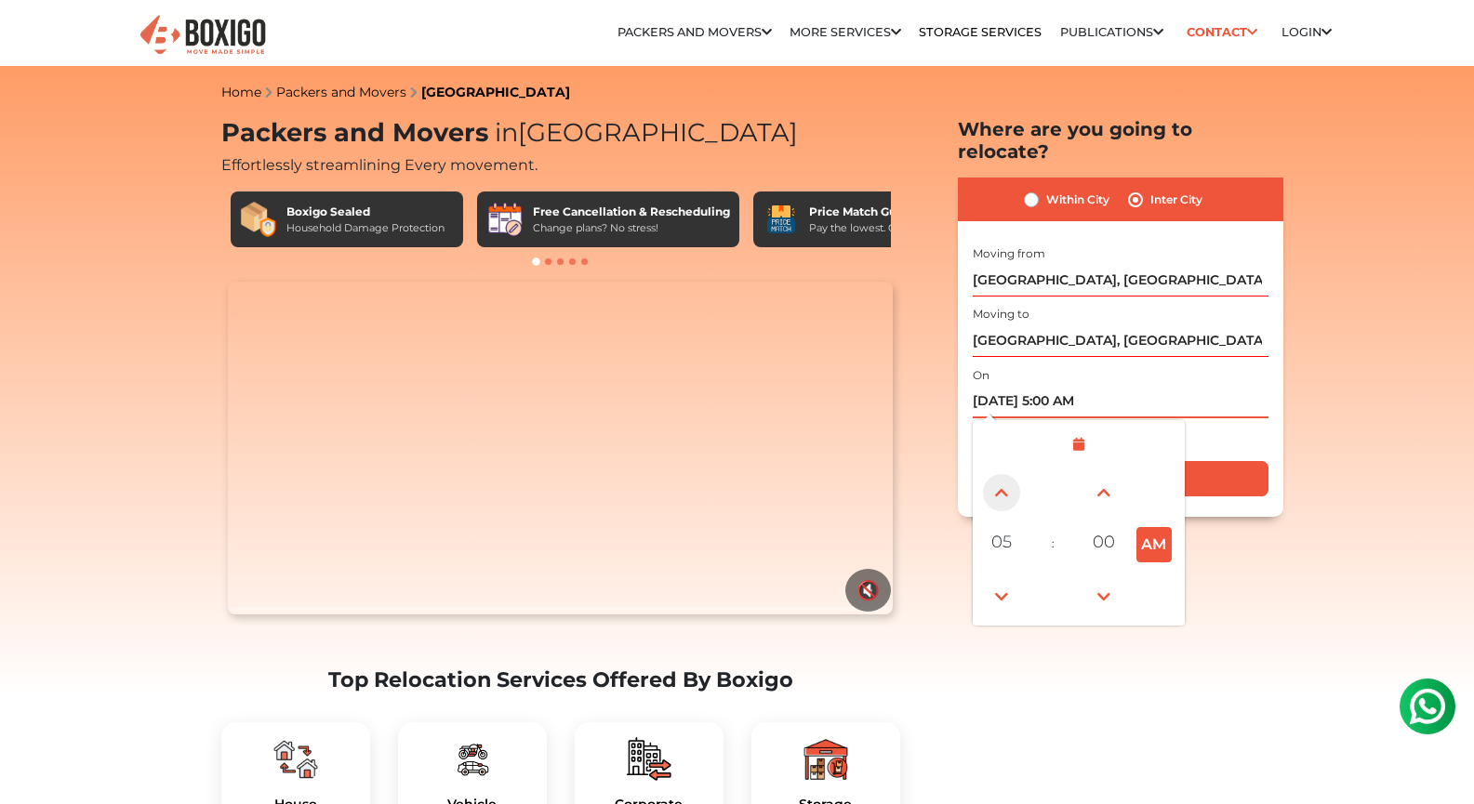
click at [1002, 474] on span at bounding box center [1001, 492] width 37 height 37
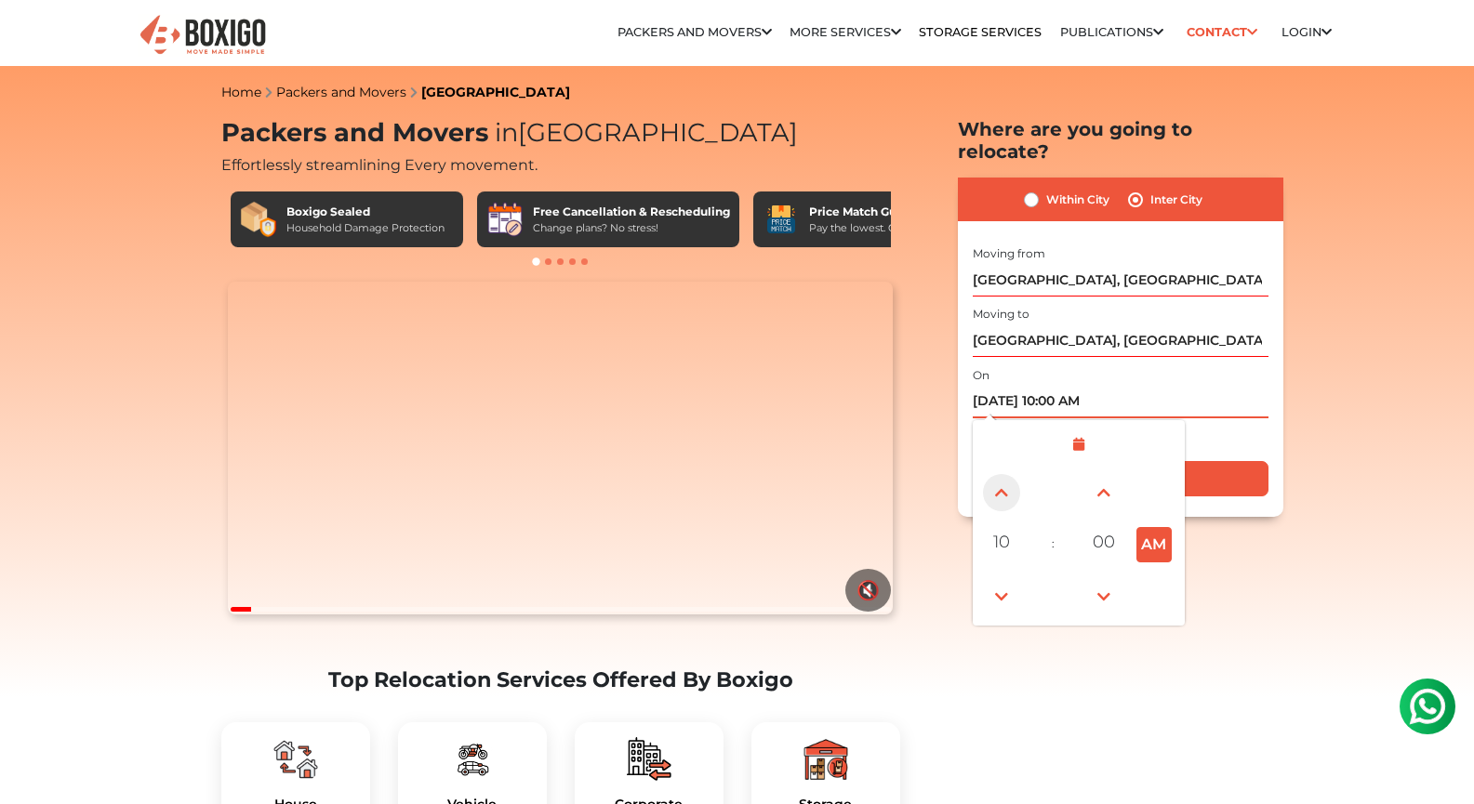
click at [1002, 474] on span at bounding box center [1001, 492] width 37 height 37
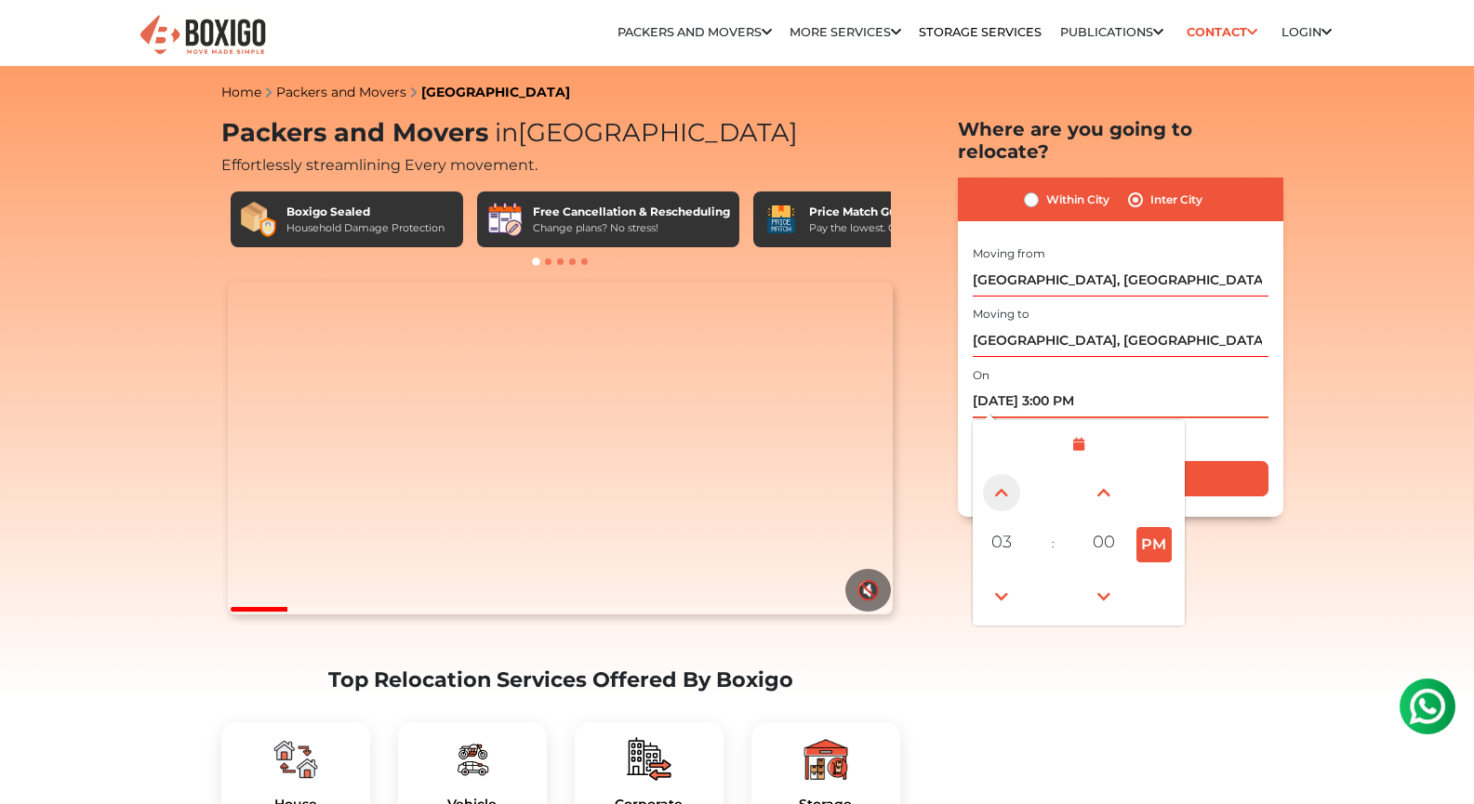
click at [1002, 474] on span at bounding box center [1001, 492] width 37 height 37
type input "[DATE] 4:00 PM"
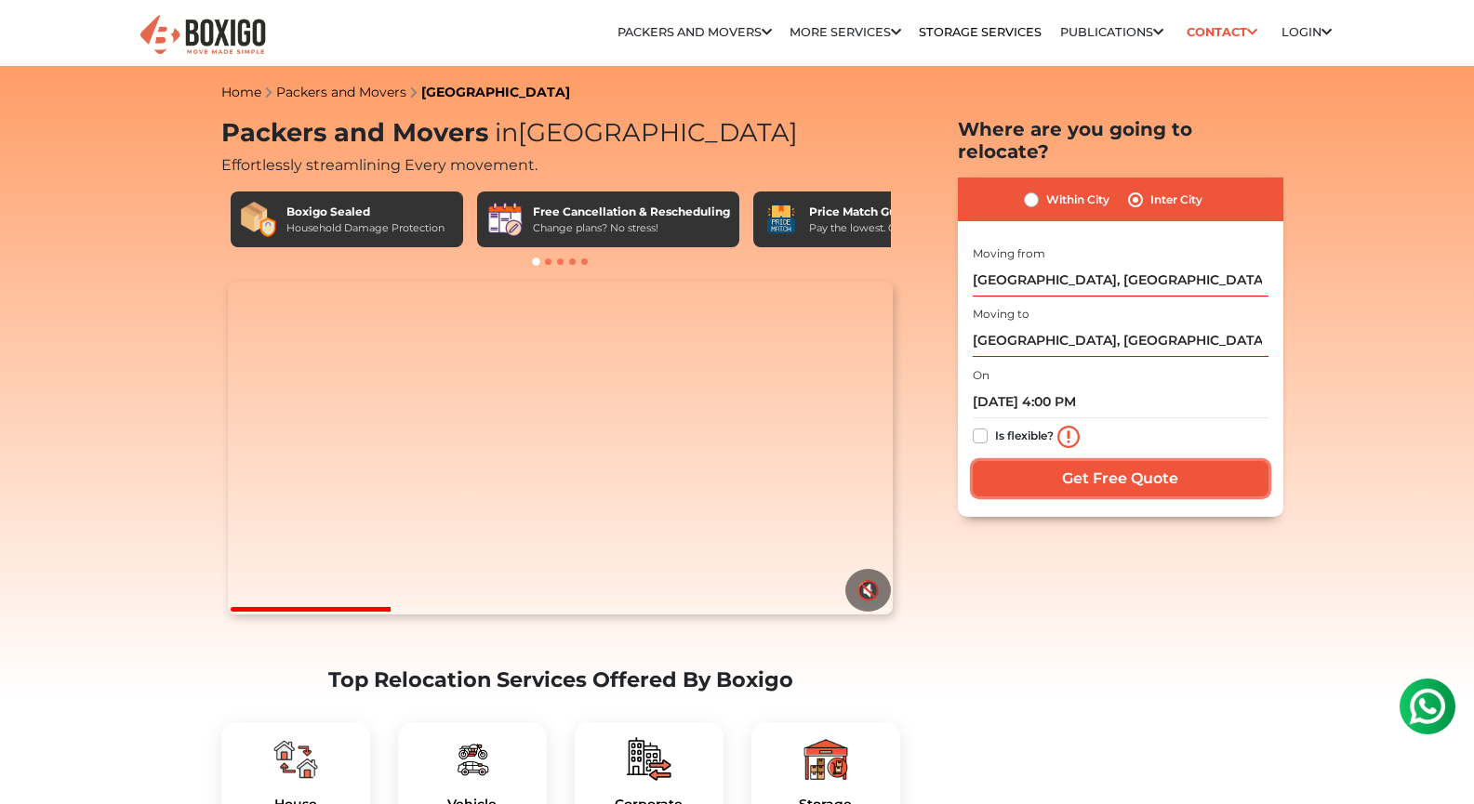
click at [1122, 465] on input "Get Free Quote" at bounding box center [1121, 478] width 296 height 35
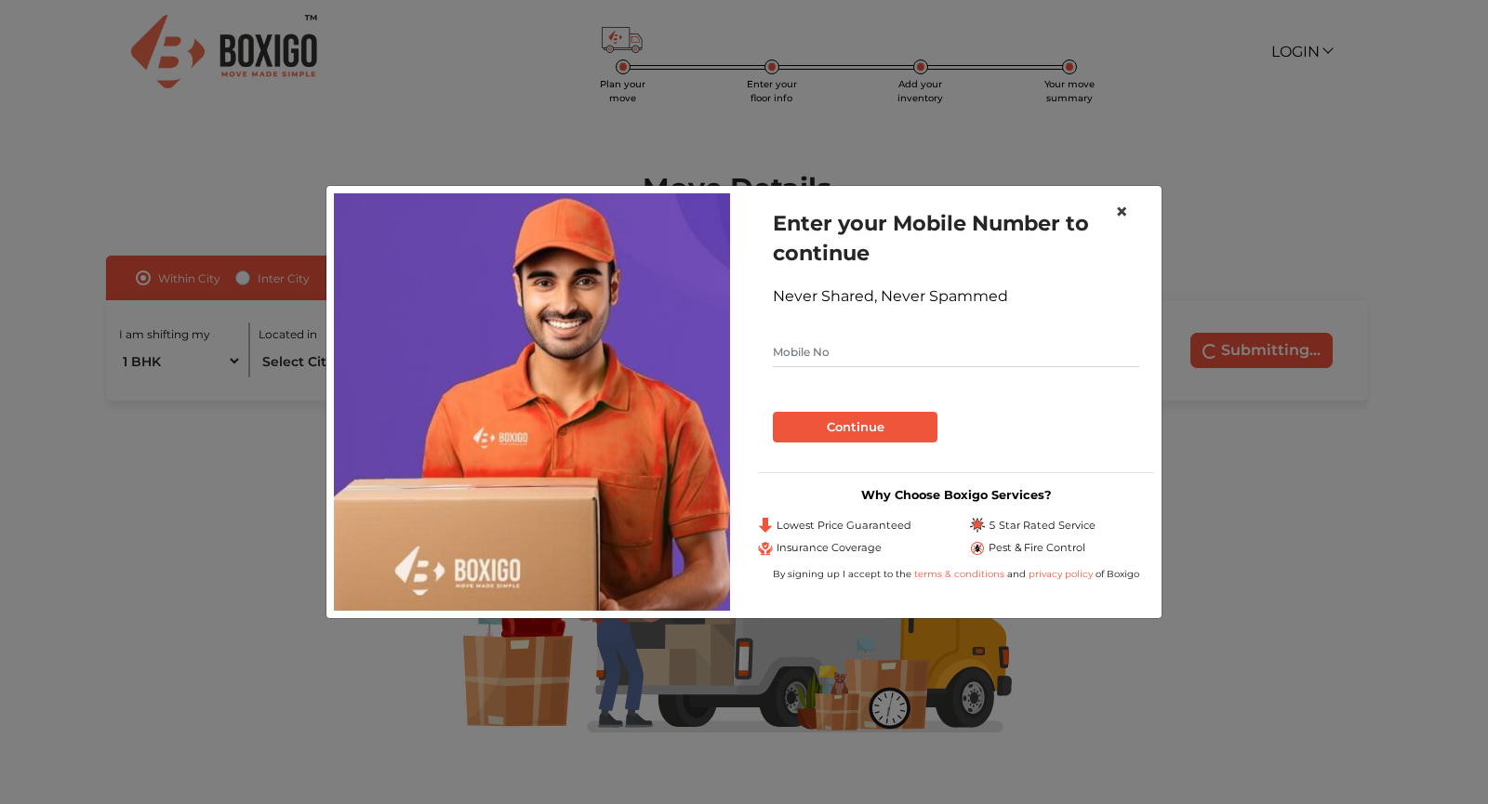
click at [1124, 220] on span "×" at bounding box center [1121, 211] width 13 height 27
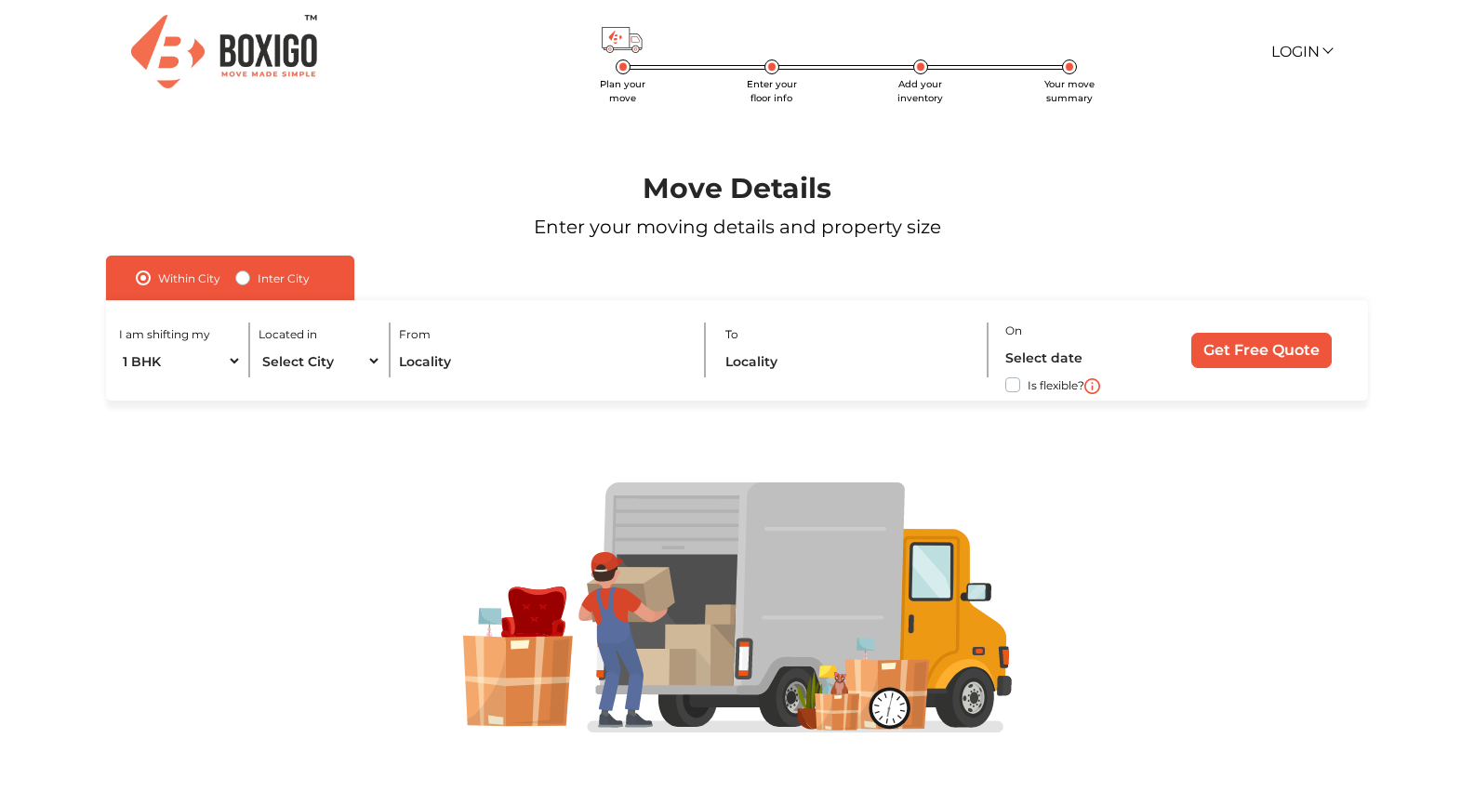
scroll to position [1, 0]
click at [258, 275] on label "Inter City" at bounding box center [284, 277] width 52 height 22
click at [245, 275] on input "Inter City" at bounding box center [242, 275] width 15 height 19
radio input "true"
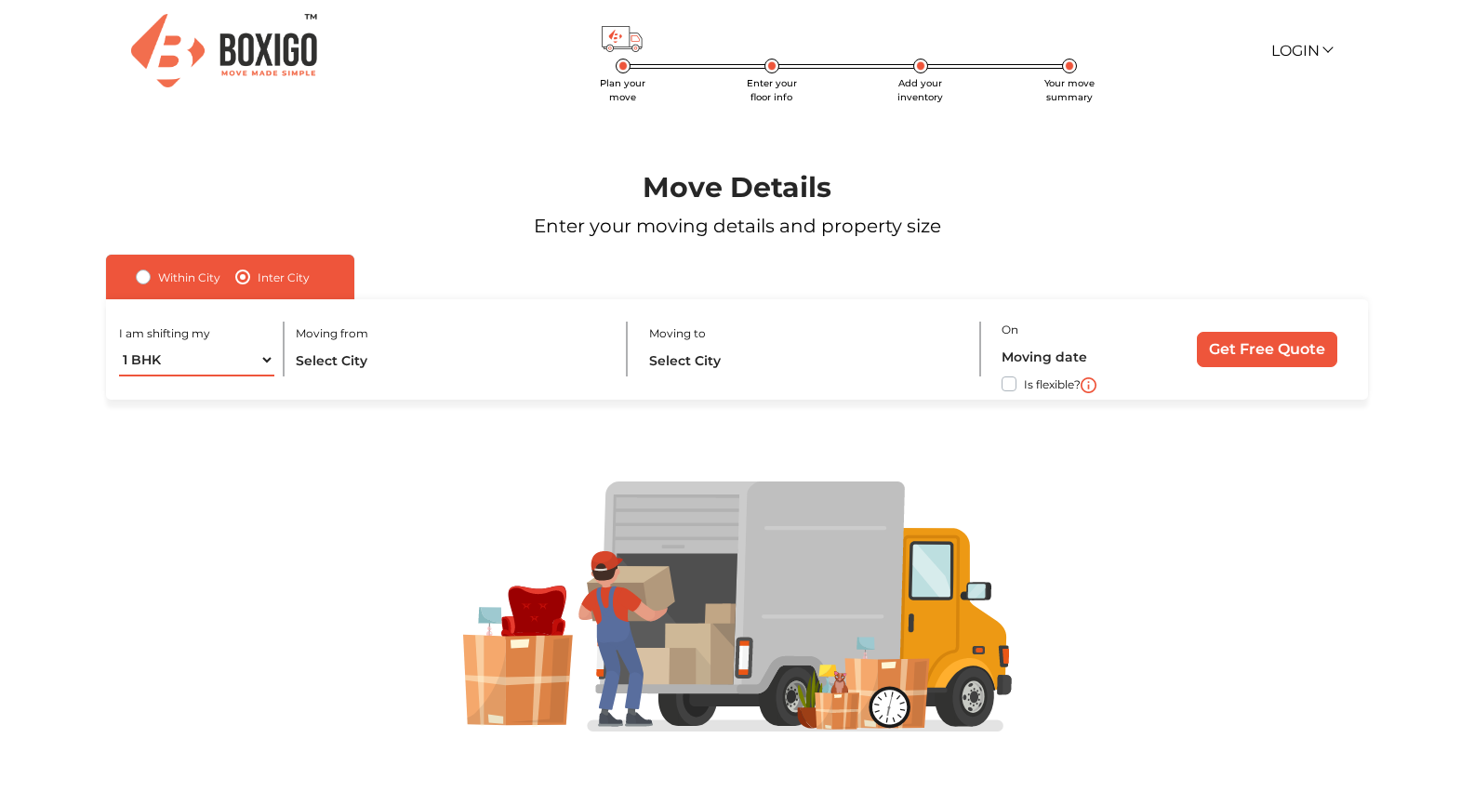
click at [254, 363] on select "1 BHK 2 BHK 3 BHK 3 + BHK FEW ITEMS" at bounding box center [196, 360] width 155 height 33
select select "FEW ITEMS"
click at [119, 344] on select "1 BHK 2 BHK 3 BHK 3 + BHK FEW ITEMS" at bounding box center [196, 360] width 155 height 33
click at [327, 366] on input "text" at bounding box center [452, 360] width 312 height 33
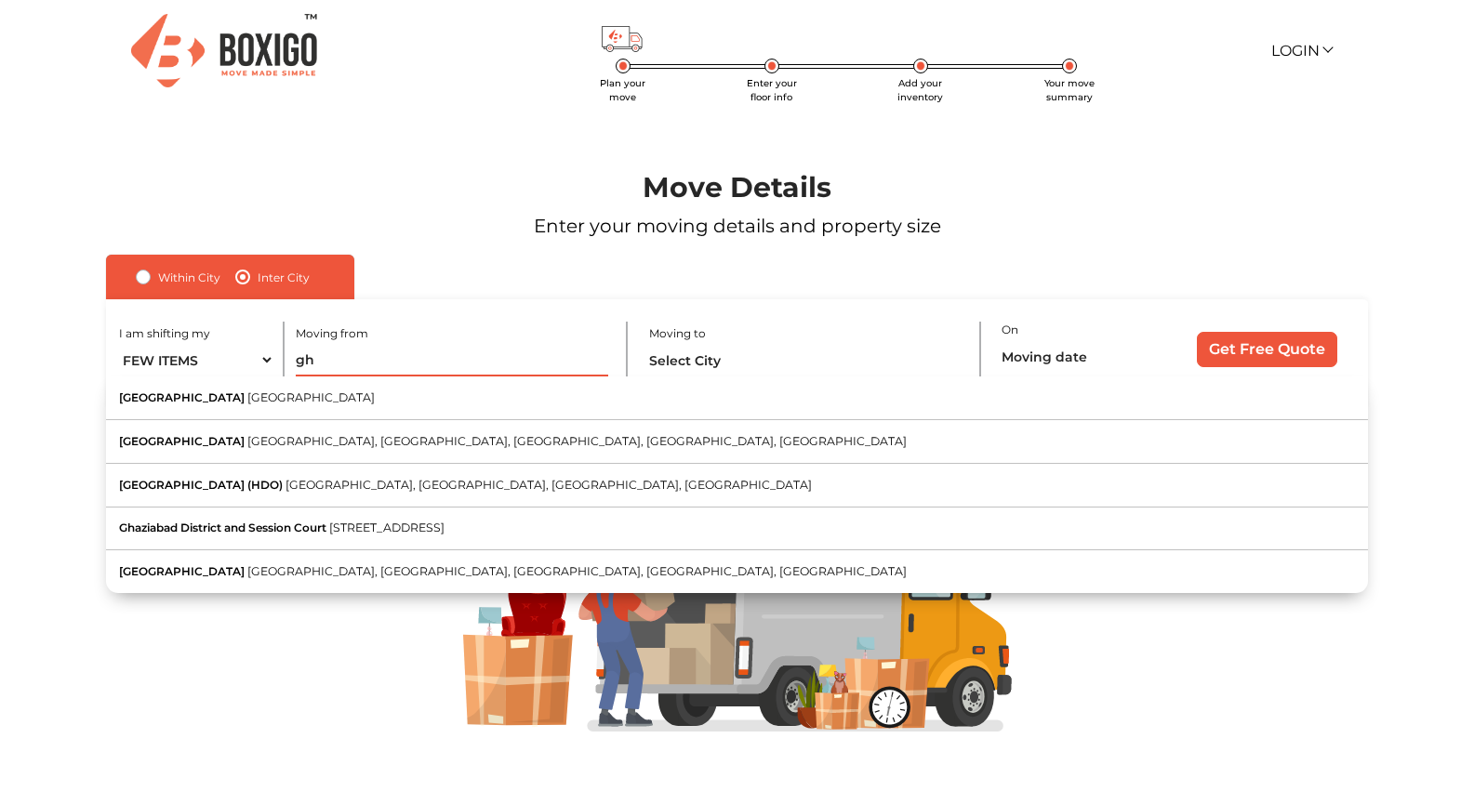
type input "g"
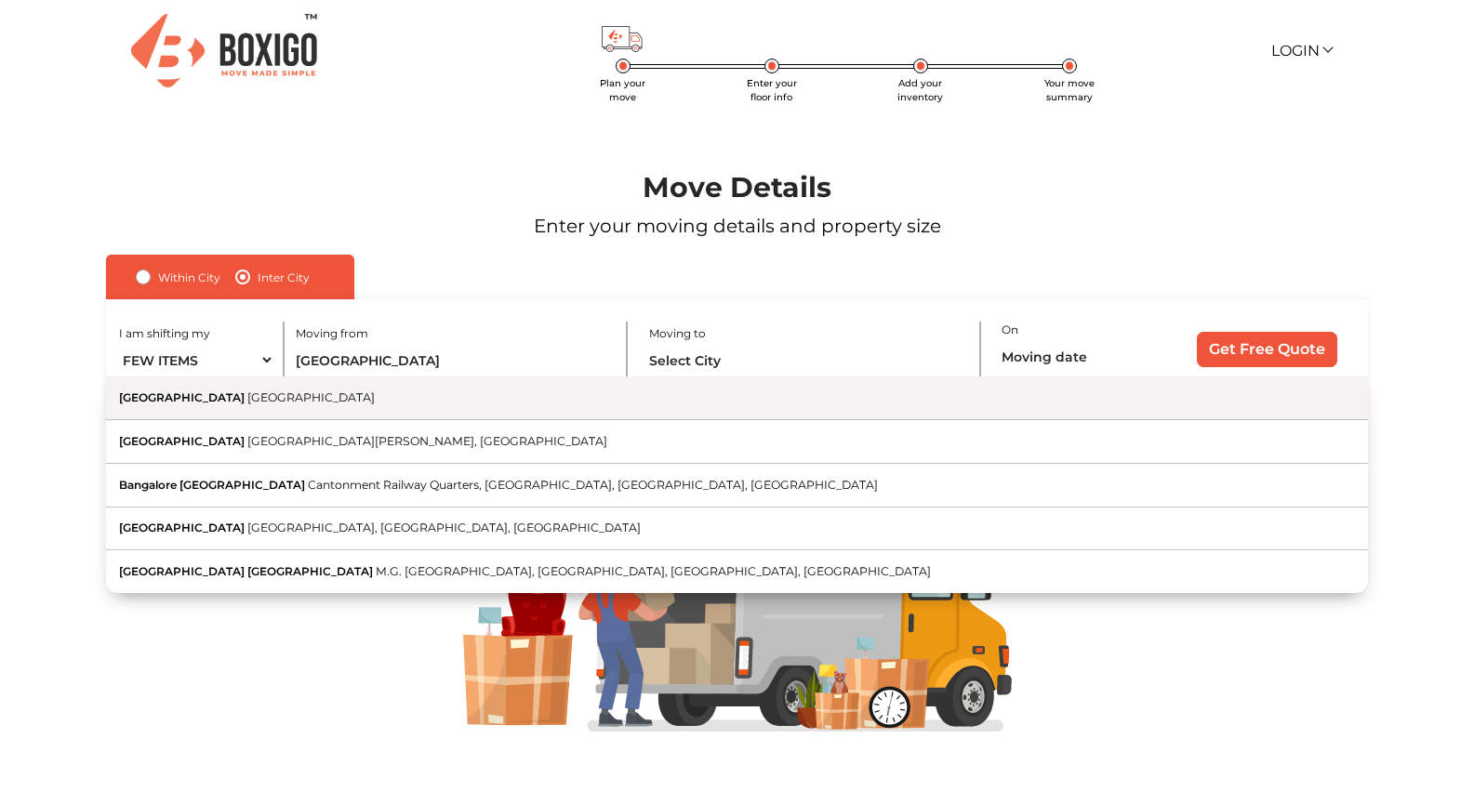
click at [363, 404] on button "Bangalore Karnataka" at bounding box center [737, 399] width 1262 height 44
type input "[GEOGRAPHIC_DATA], [GEOGRAPHIC_DATA]"
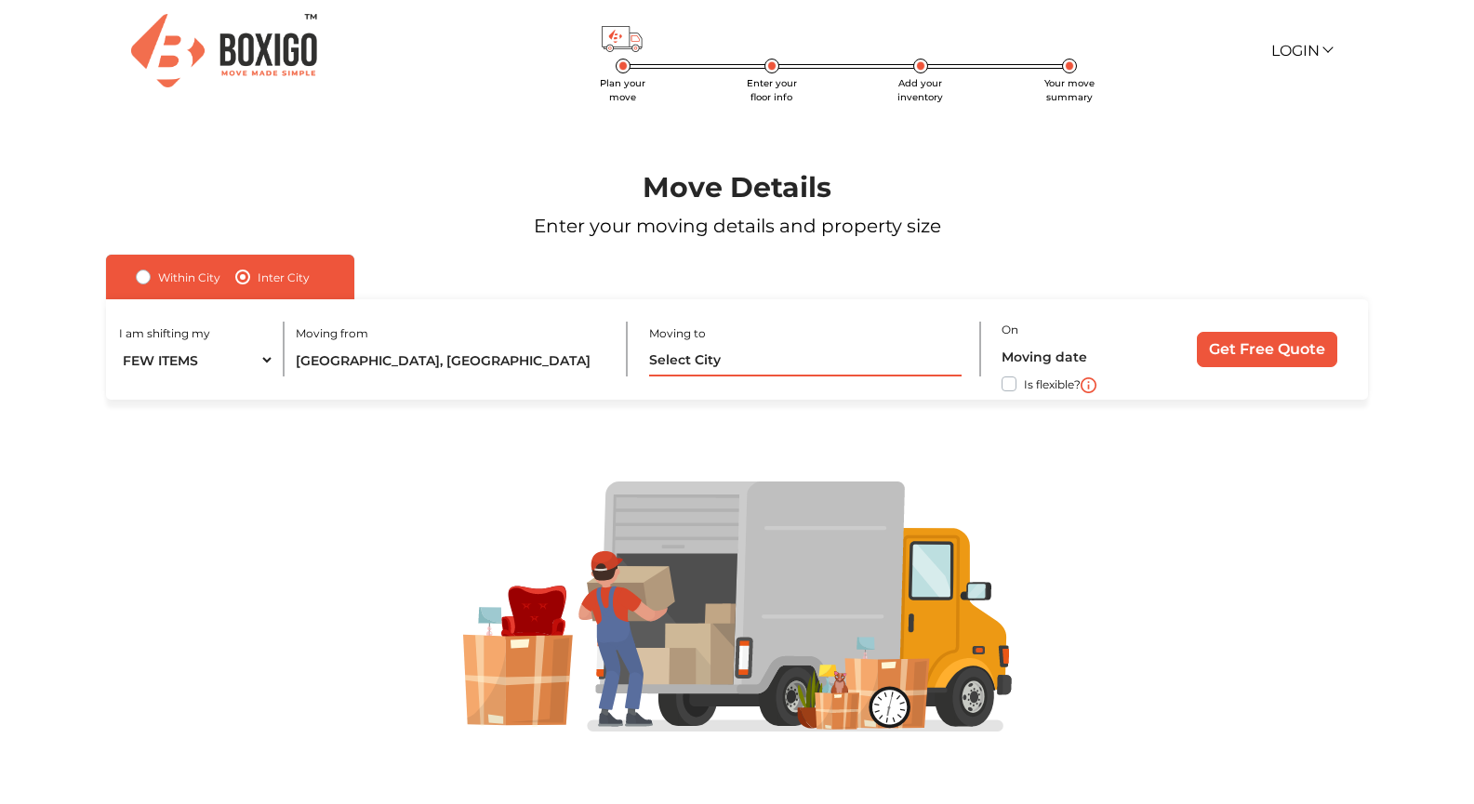
click at [693, 370] on input "text" at bounding box center [805, 360] width 312 height 33
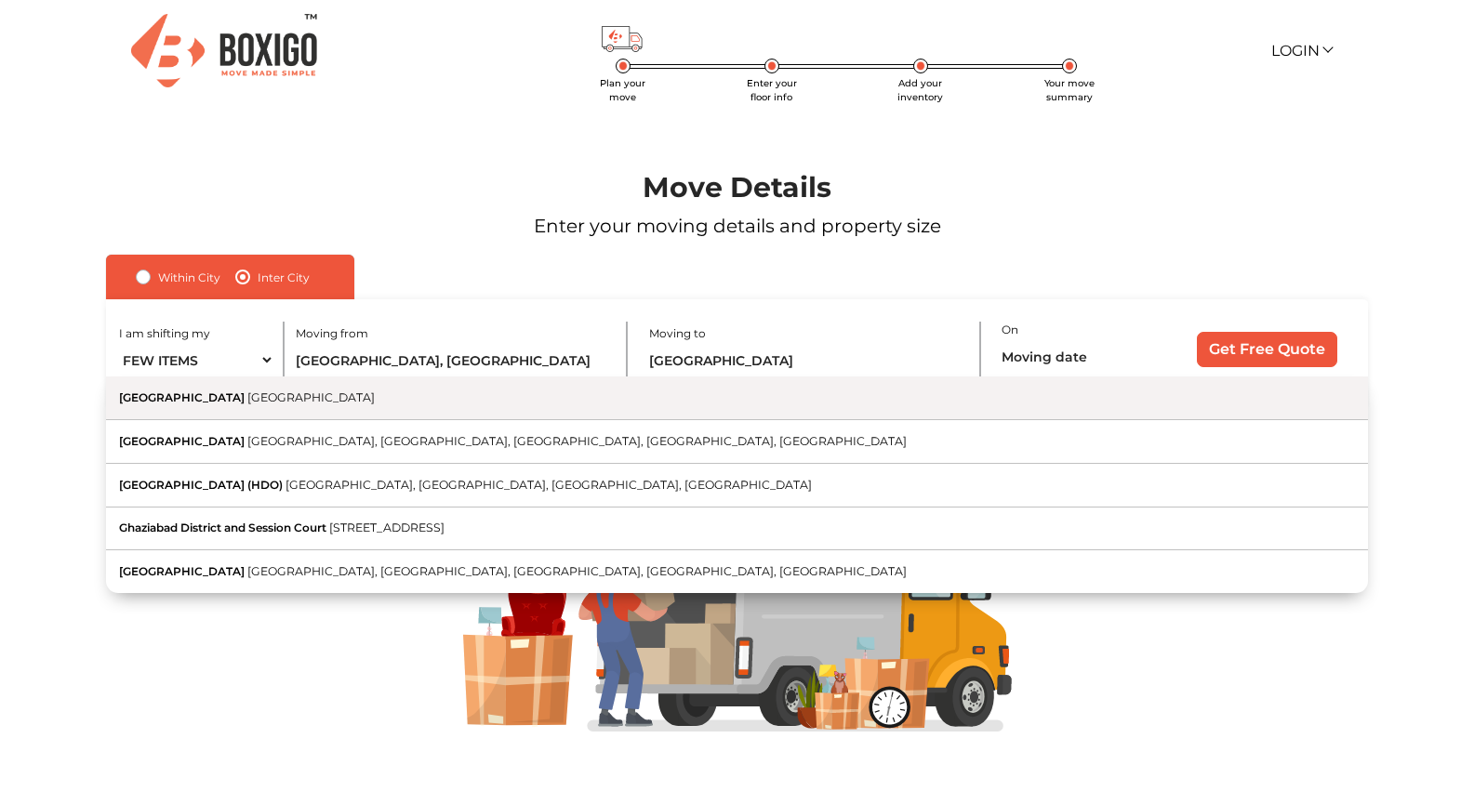
click at [669, 404] on button "Ghaziabad Uttar Pradesh" at bounding box center [737, 399] width 1262 height 44
type input "[GEOGRAPHIC_DATA], [GEOGRAPHIC_DATA]"
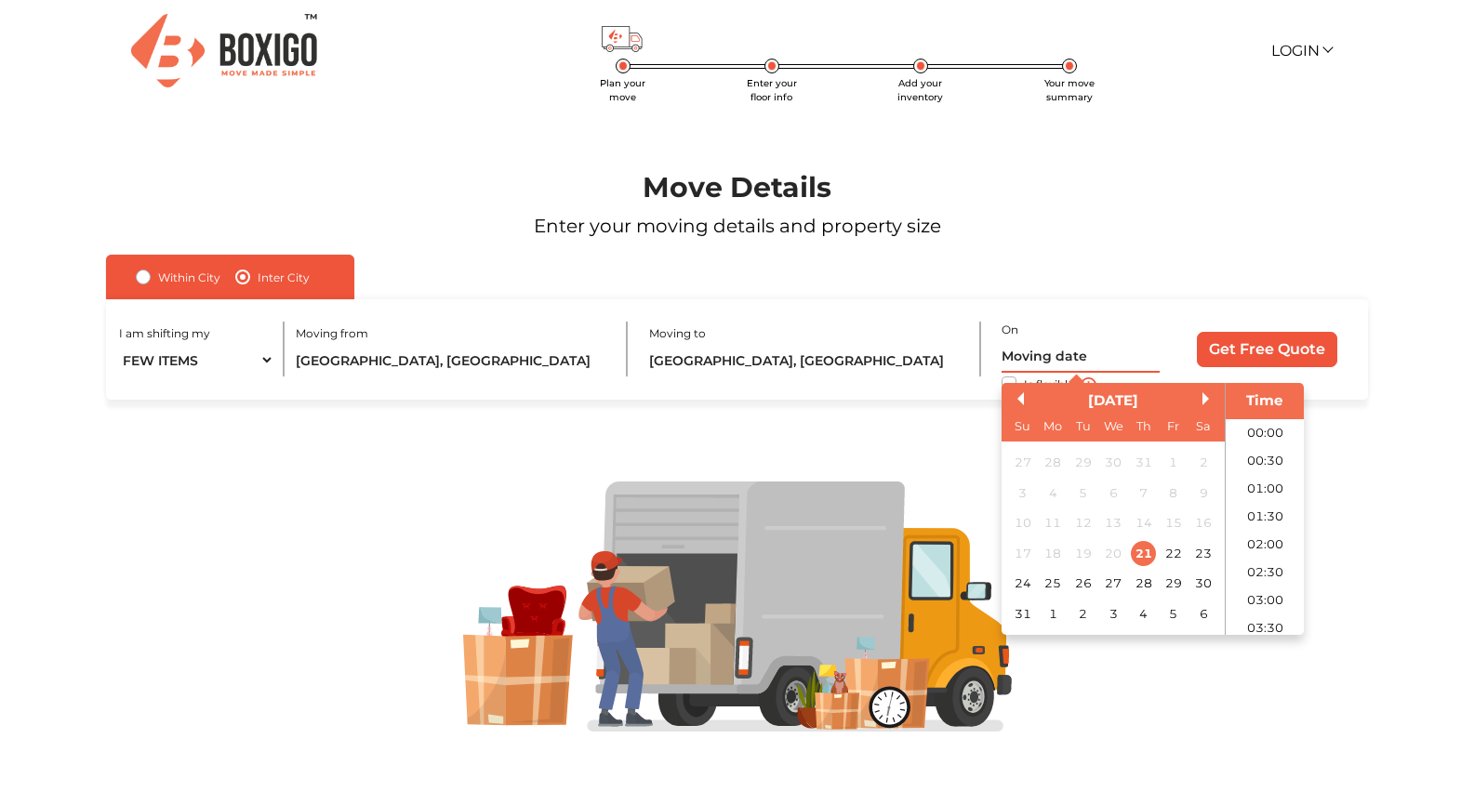
click at [1033, 345] on input "text" at bounding box center [1079, 356] width 157 height 33
click at [1197, 577] on div "30" at bounding box center [1203, 583] width 25 height 25
type input "30/08/2025 12:00 AM"
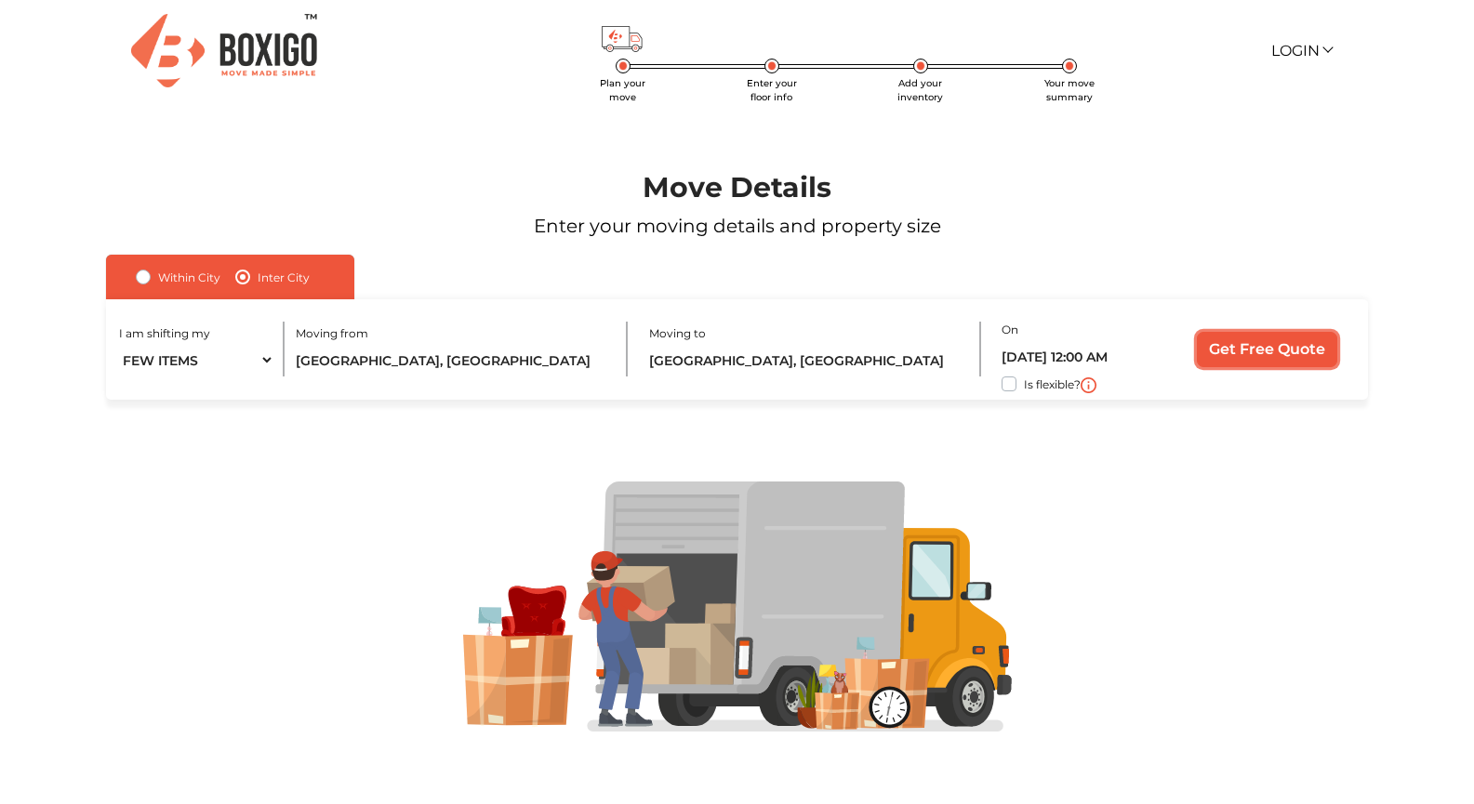
click at [1252, 351] on input "Get Free Quote" at bounding box center [1267, 349] width 140 height 35
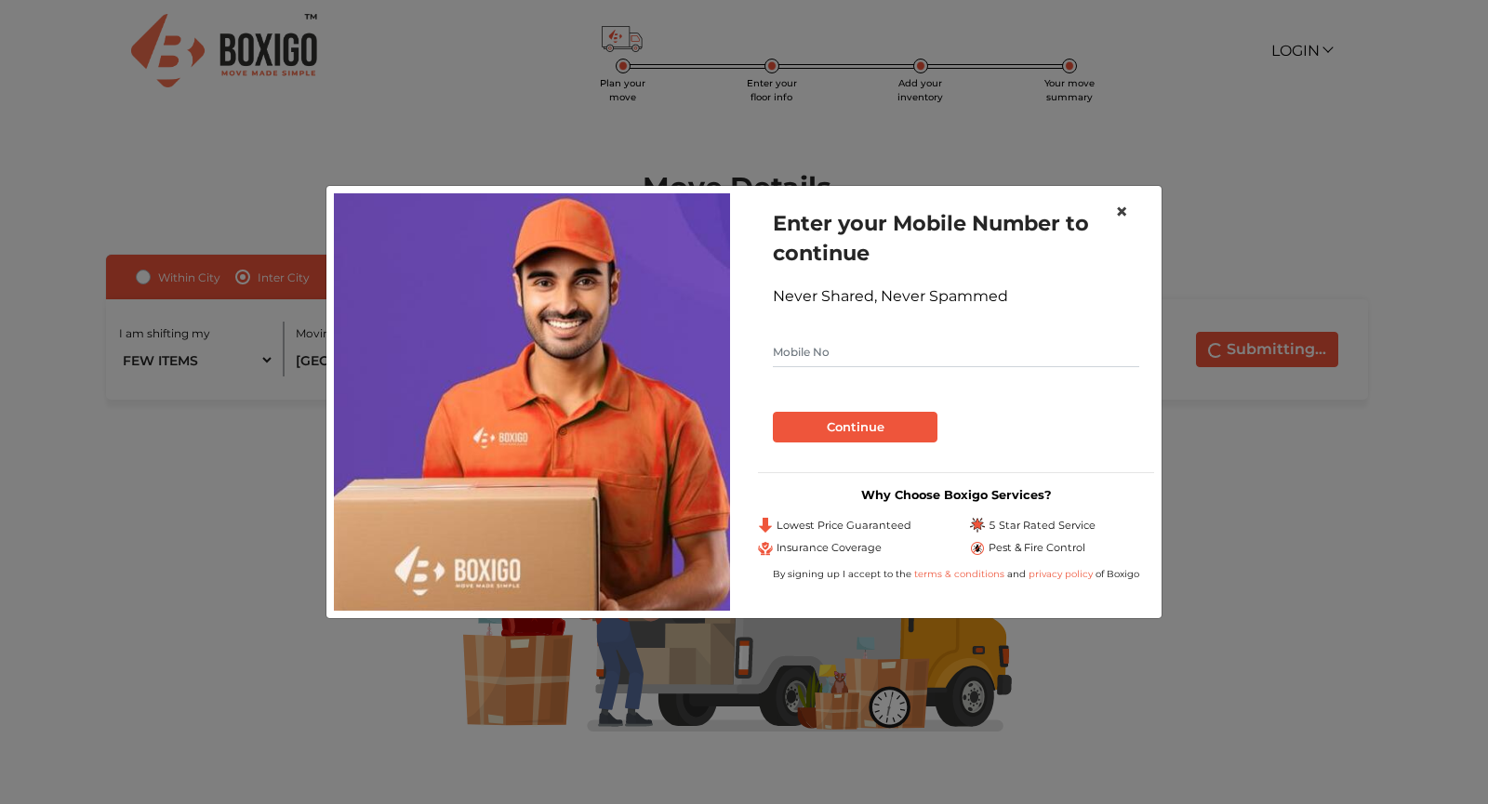
click at [1120, 214] on span "×" at bounding box center [1121, 211] width 13 height 27
